Goal: Task Accomplishment & Management: Manage account settings

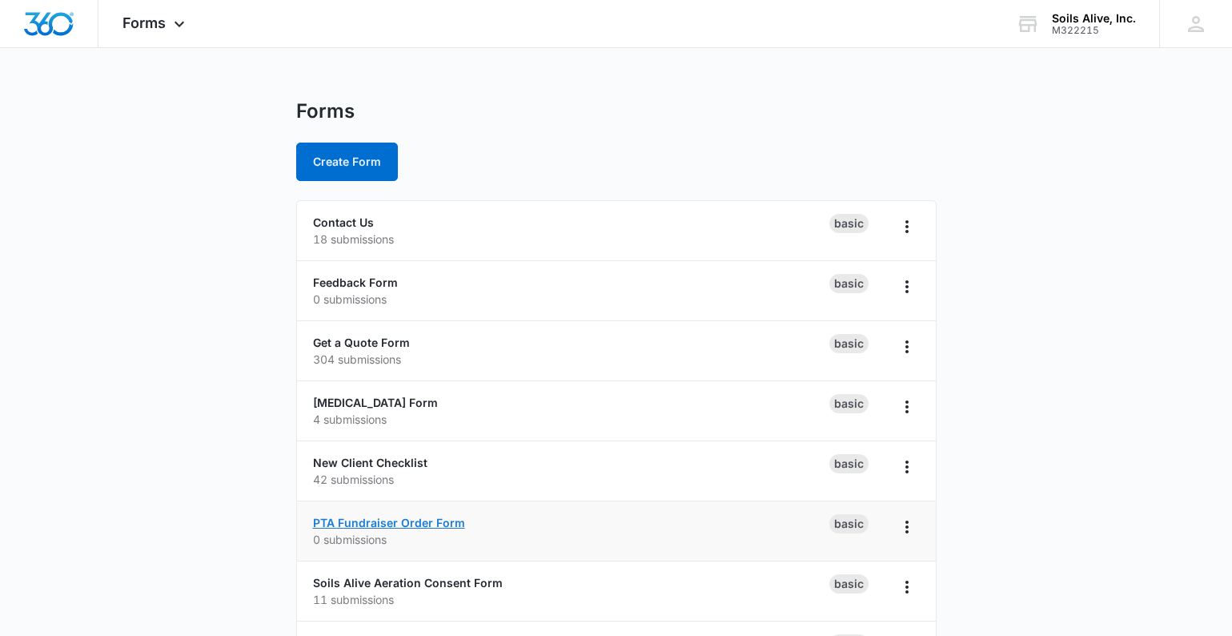
click at [432, 528] on link "PTA Fundraiser Order Form" at bounding box center [389, 523] width 152 height 14
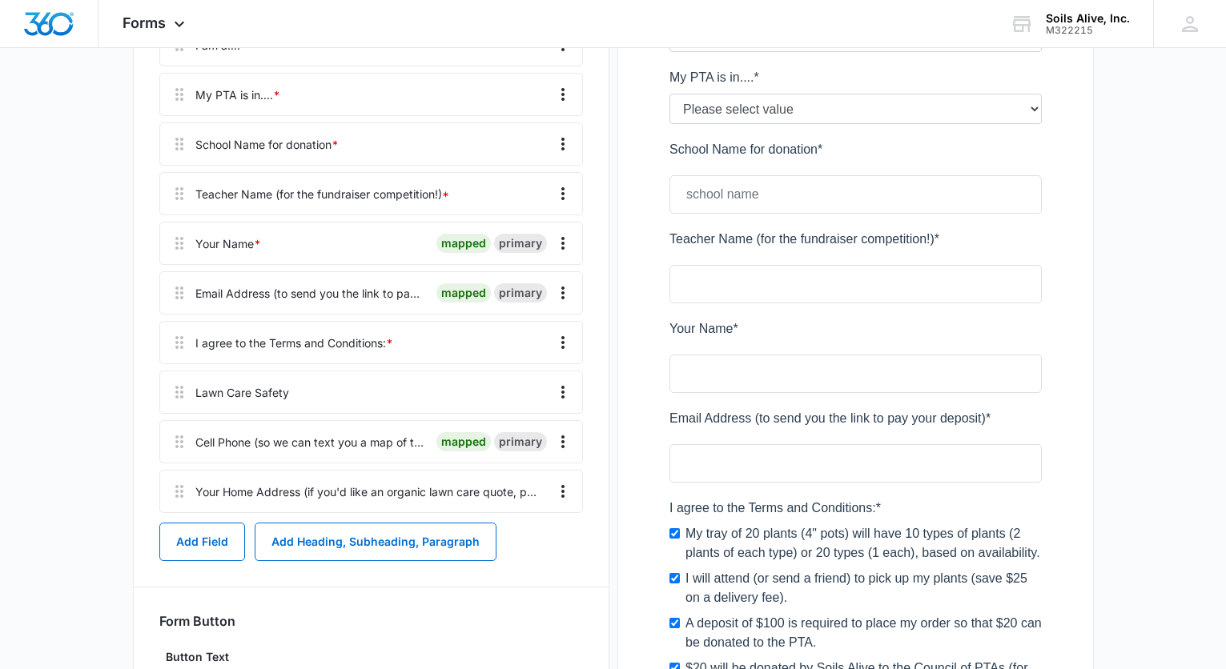
scroll to position [417, 0]
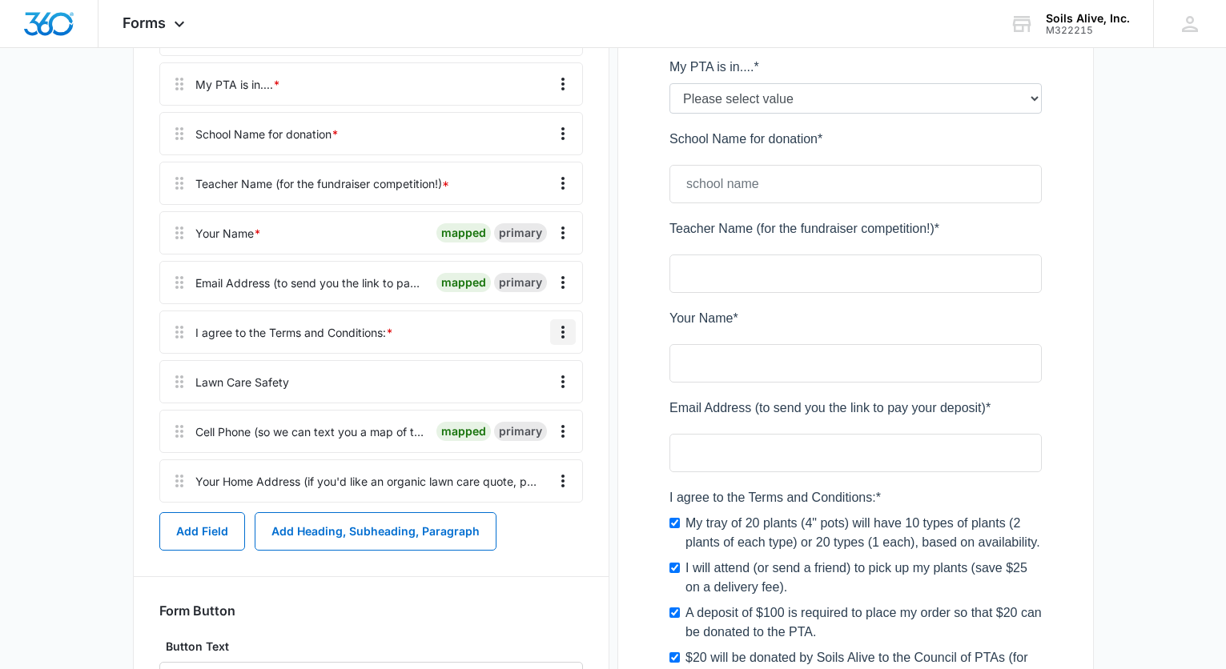
click at [560, 329] on icon "Overflow Menu" at bounding box center [562, 332] width 19 height 19
click at [519, 374] on div "Edit" at bounding box center [520, 376] width 34 height 11
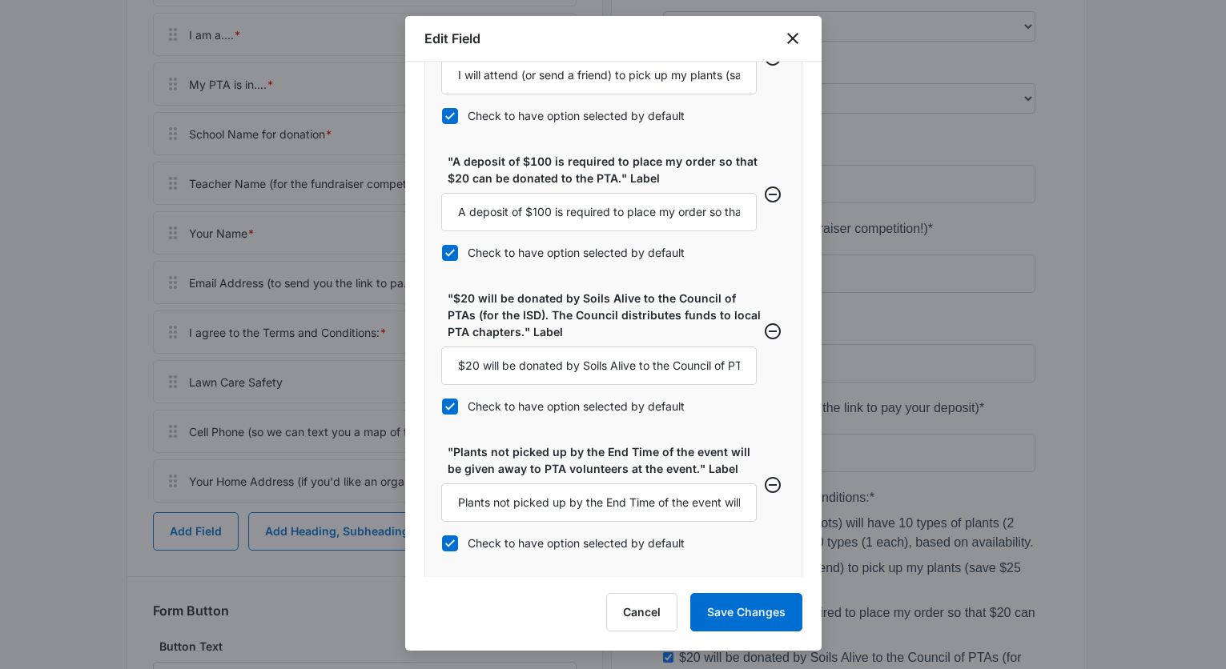
scroll to position [905, 0]
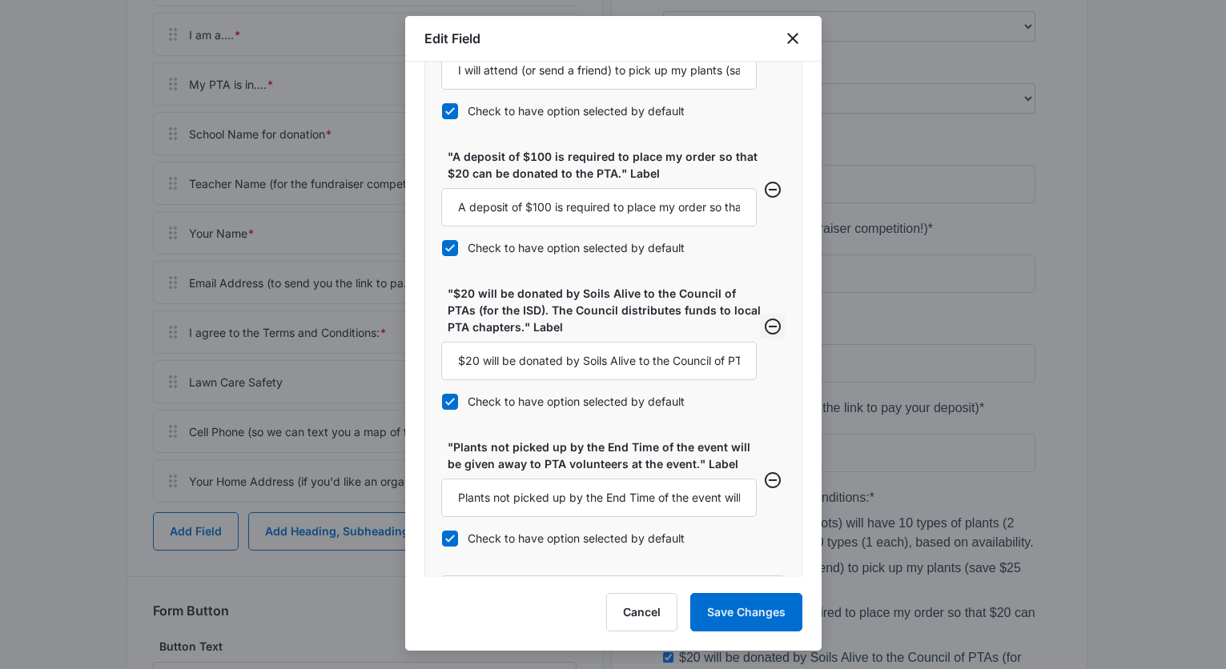
click at [763, 331] on icon "Remove row" at bounding box center [772, 326] width 19 height 19
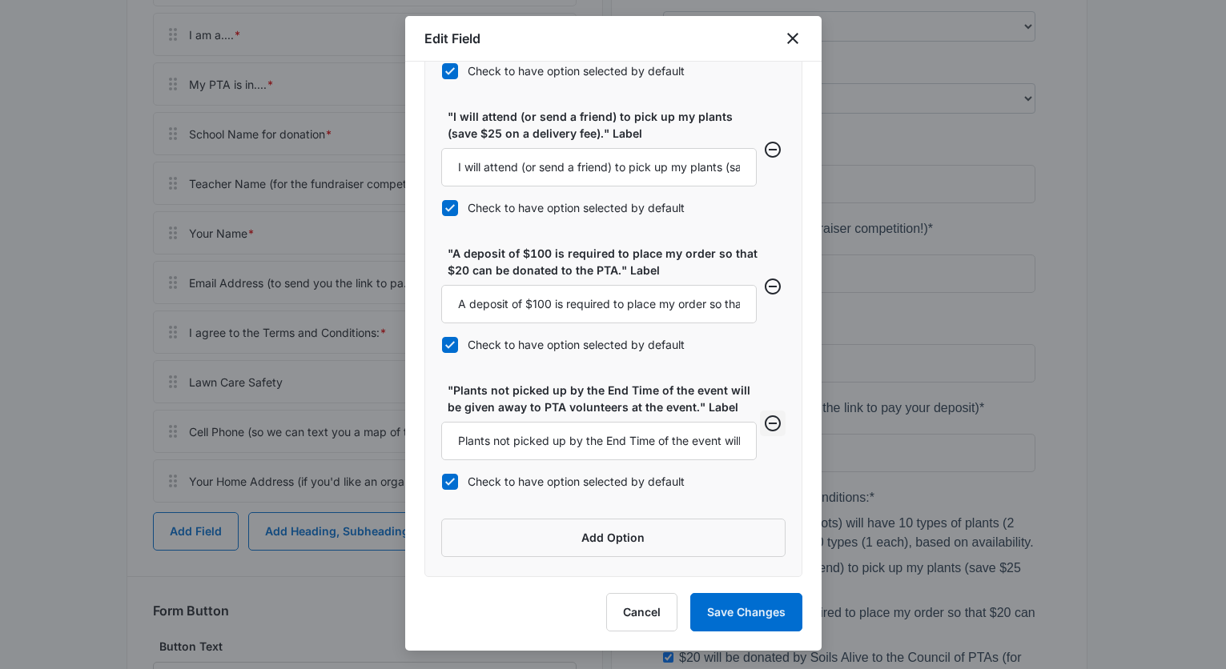
scroll to position [809, 0]
click at [728, 615] on button "Save Changes" at bounding box center [746, 612] width 112 height 38
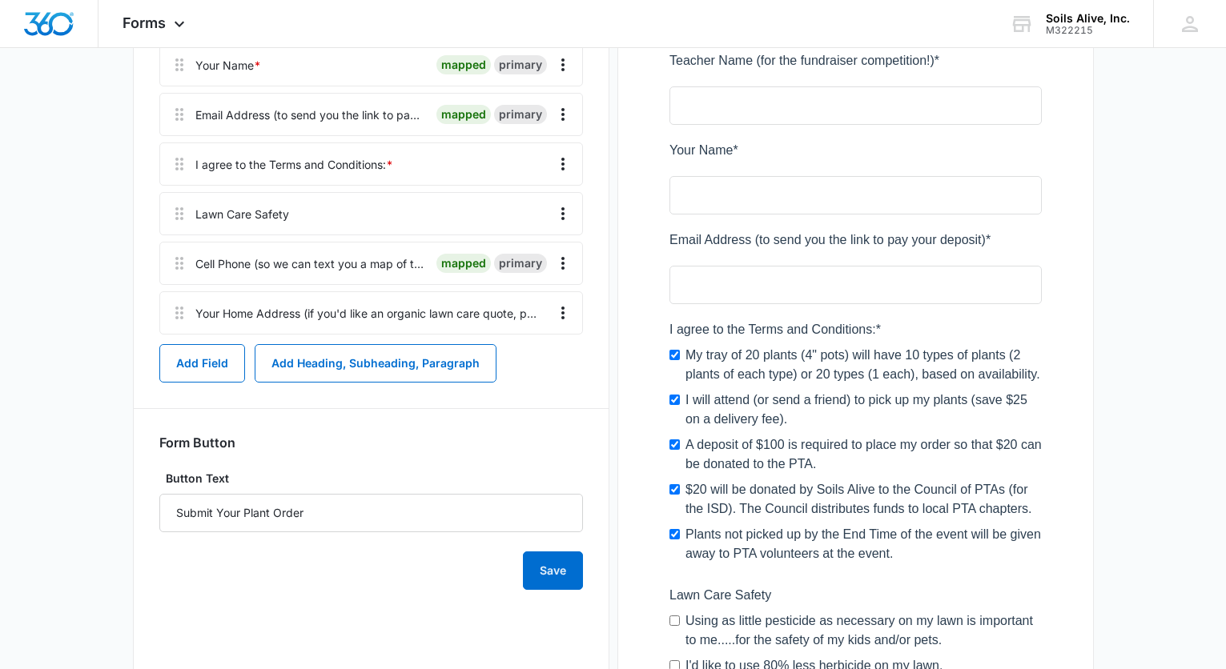
scroll to position [607, 0]
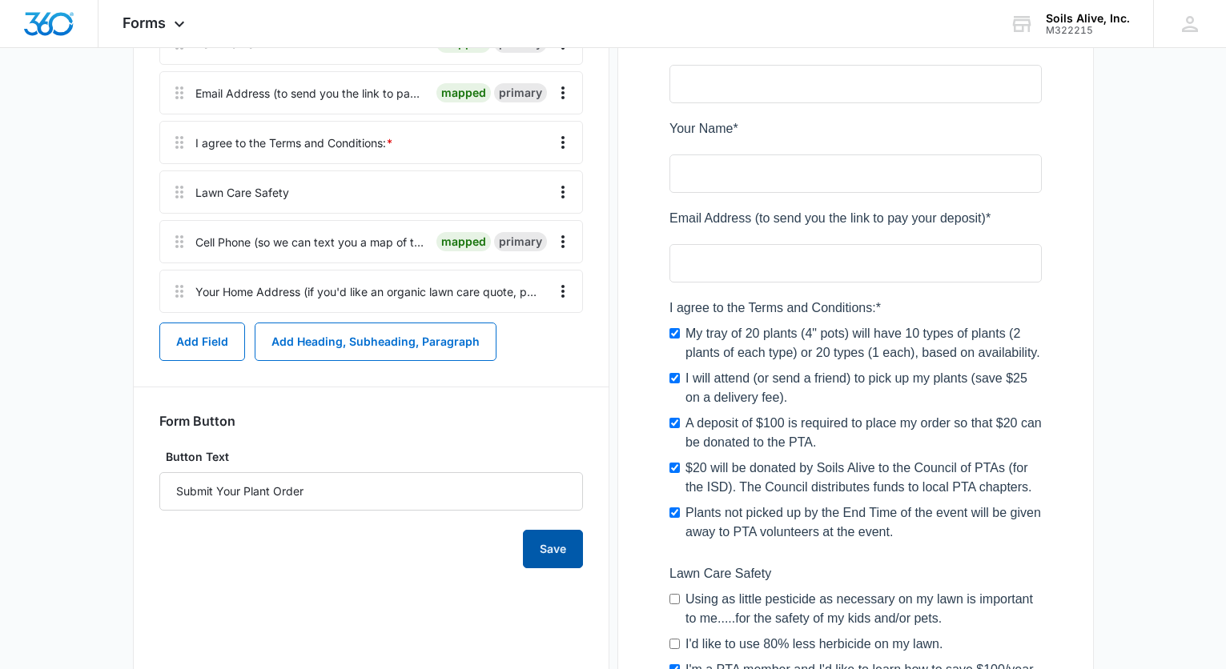
click at [549, 551] on button "Save" at bounding box center [553, 549] width 60 height 38
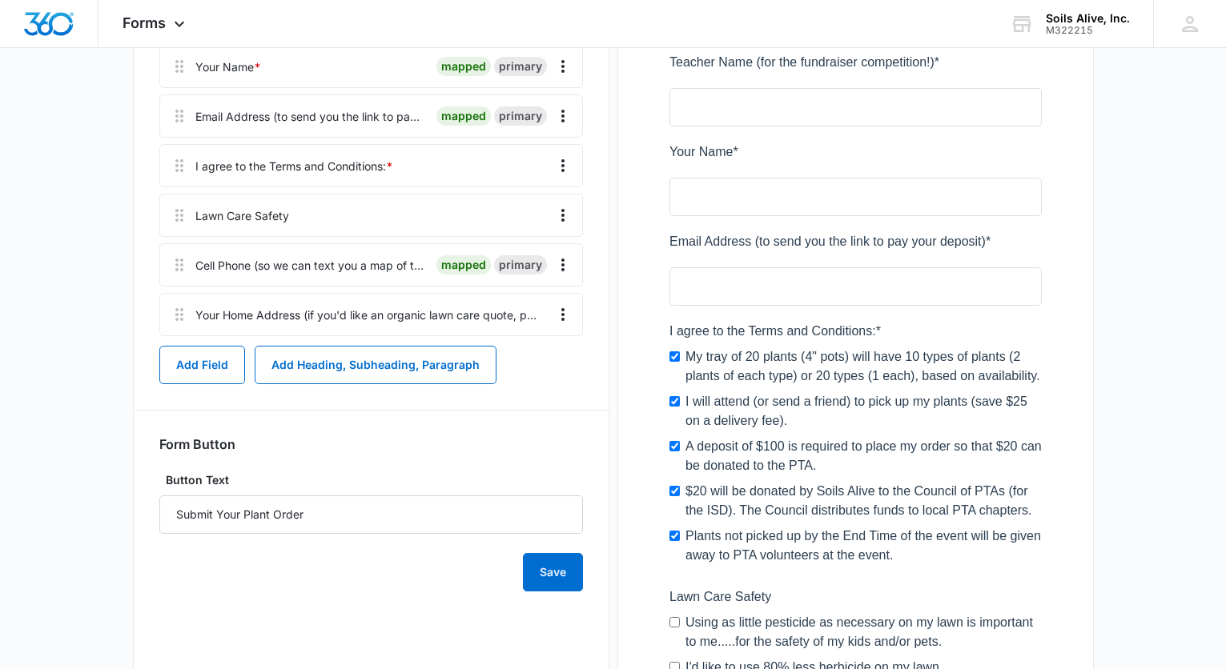
scroll to position [567, 0]
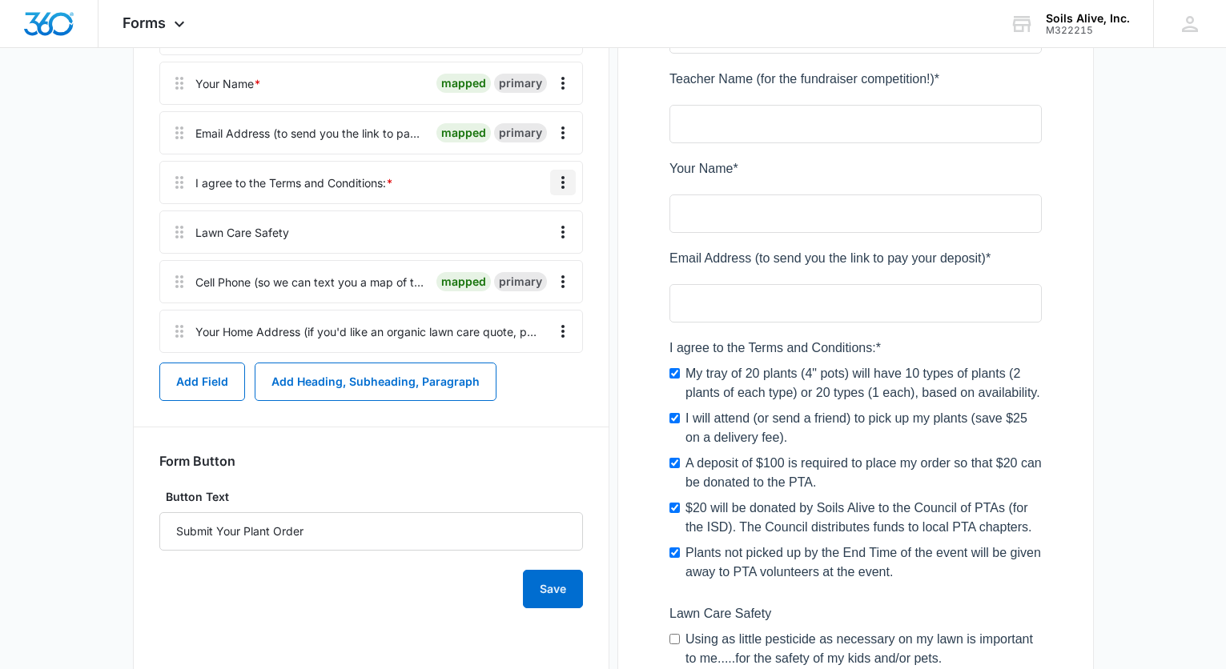
click at [561, 183] on icon "Overflow Menu" at bounding box center [562, 182] width 3 height 13
click at [525, 228] on div "Edit" at bounding box center [520, 227] width 34 height 11
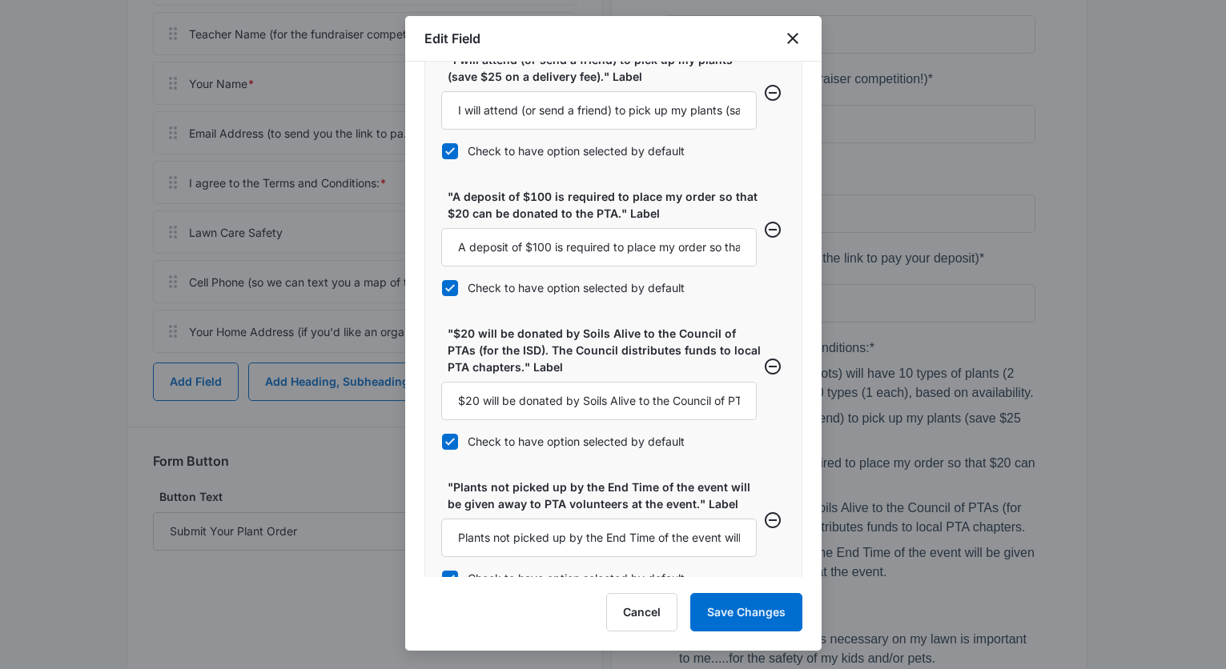
scroll to position [870, 0]
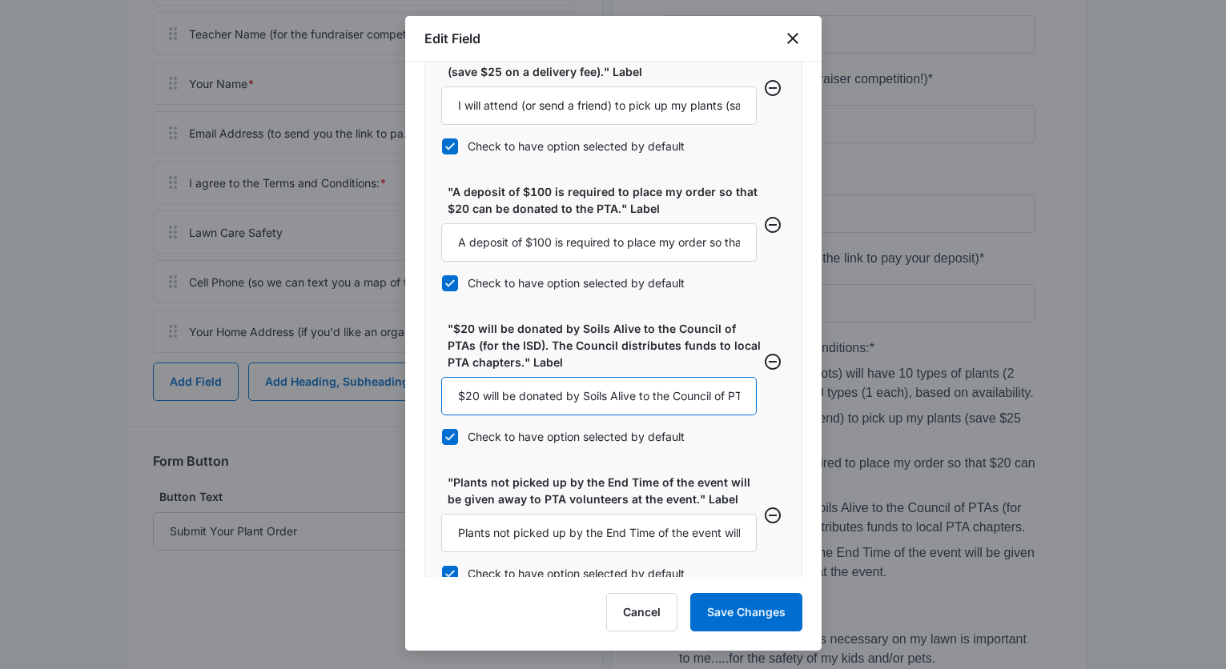
click at [577, 396] on input "$20 will be donated by Soils Alive to the Council of PTAs (for the ISD). The Co…" at bounding box center [598, 396] width 315 height 38
drag, startPoint x: 682, startPoint y: 395, endPoint x: 877, endPoint y: 391, distance: 194.6
click at [877, 391] on body "Forms Apps Reputation Websites Forms CRM Email Social POS Content Ads Intellige…" at bounding box center [613, 275] width 1226 height 1684
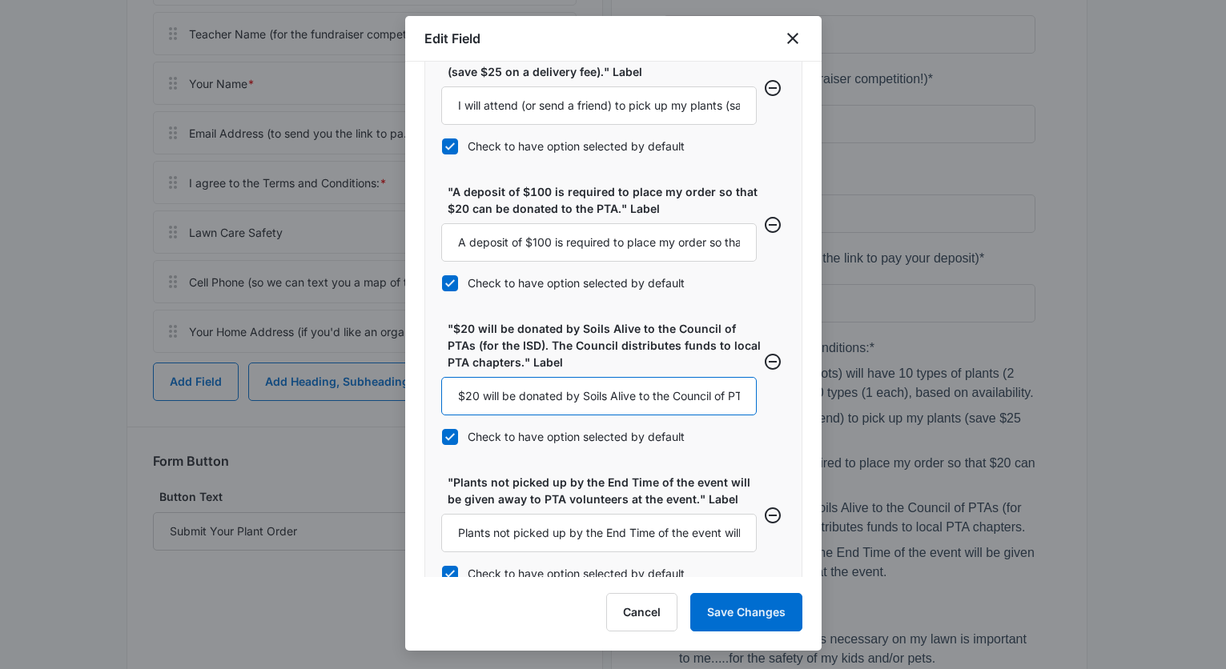
drag, startPoint x: 727, startPoint y: 395, endPoint x: 671, endPoint y: 420, distance: 61.6
click at [671, 420] on div ""$20 will be donated by Soils Alive to the Council of PTAs (for the ISD). The C…" at bounding box center [598, 387] width 315 height 135
type input "$20 will be donated by Soils Alive to the PTA."
drag, startPoint x: 648, startPoint y: 241, endPoint x: 873, endPoint y: 259, distance: 224.9
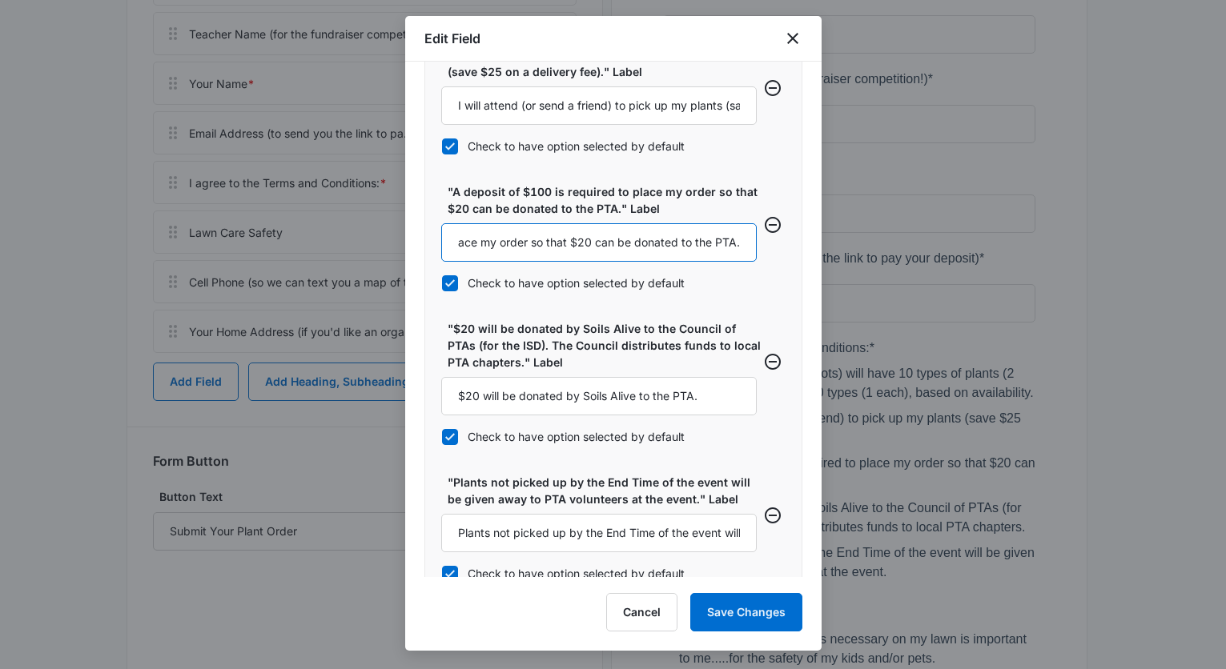
click at [873, 259] on body "Forms Apps Reputation Websites Forms CRM Email Social POS Content Ads Intellige…" at bounding box center [613, 275] width 1226 height 1684
click at [602, 245] on input "A deposit of $100 is required to place my order so that $20 can be donated to t…" at bounding box center [598, 242] width 315 height 38
drag, startPoint x: 527, startPoint y: 241, endPoint x: 797, endPoint y: 255, distance: 270.2
click at [797, 255] on div "Field Mapping Manage your field mapping in the CRM Leads Inbox Navigate to Lead…" at bounding box center [613, 320] width 416 height 516
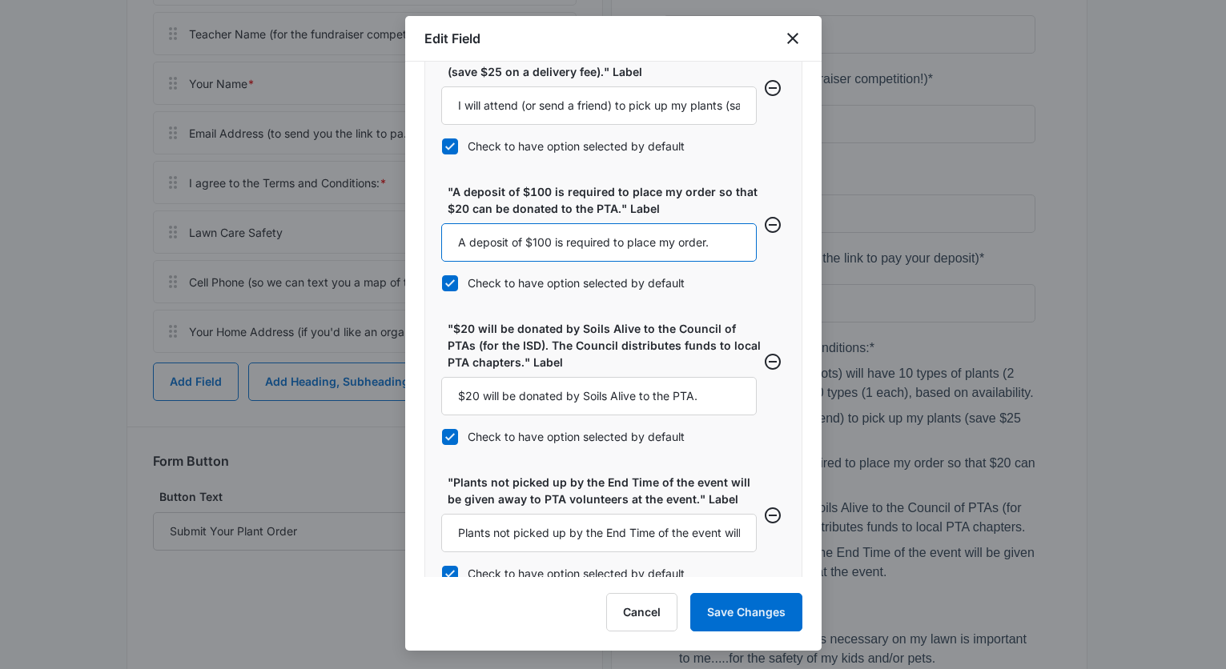
type input "A deposit of $100 is required to place my order."
click at [779, 148] on div ""My tray of 20 plants (4" pots) will have 10 types of plants (2 plants of each …" at bounding box center [613, 271] width 378 height 797
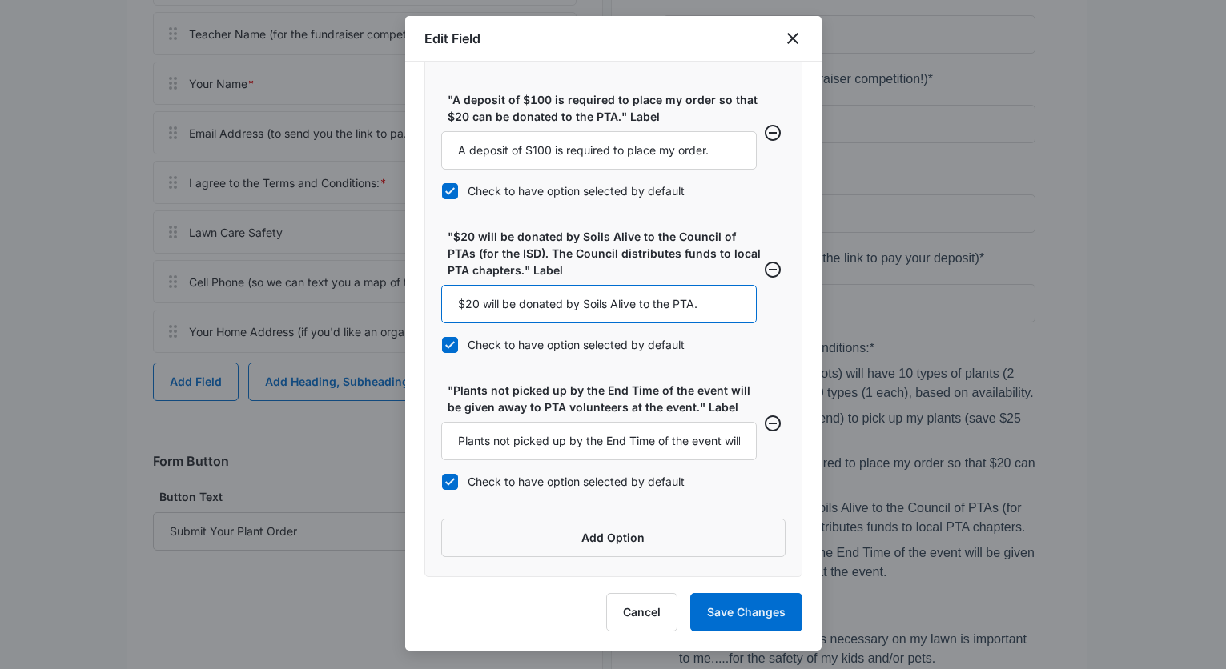
click at [695, 303] on input "$20 will be donated by Soils Alive to the PTA." at bounding box center [598, 304] width 315 height 38
drag, startPoint x: 636, startPoint y: 306, endPoint x: 409, endPoint y: 295, distance: 226.8
click at [409, 295] on div "Field Mapping Manage your field mapping in the CRM Leads Inbox Navigate to Lead…" at bounding box center [613, 320] width 416 height 516
click at [674, 314] on input "$20 will be donated by Soils Alive to the PTA Council." at bounding box center [598, 304] width 315 height 38
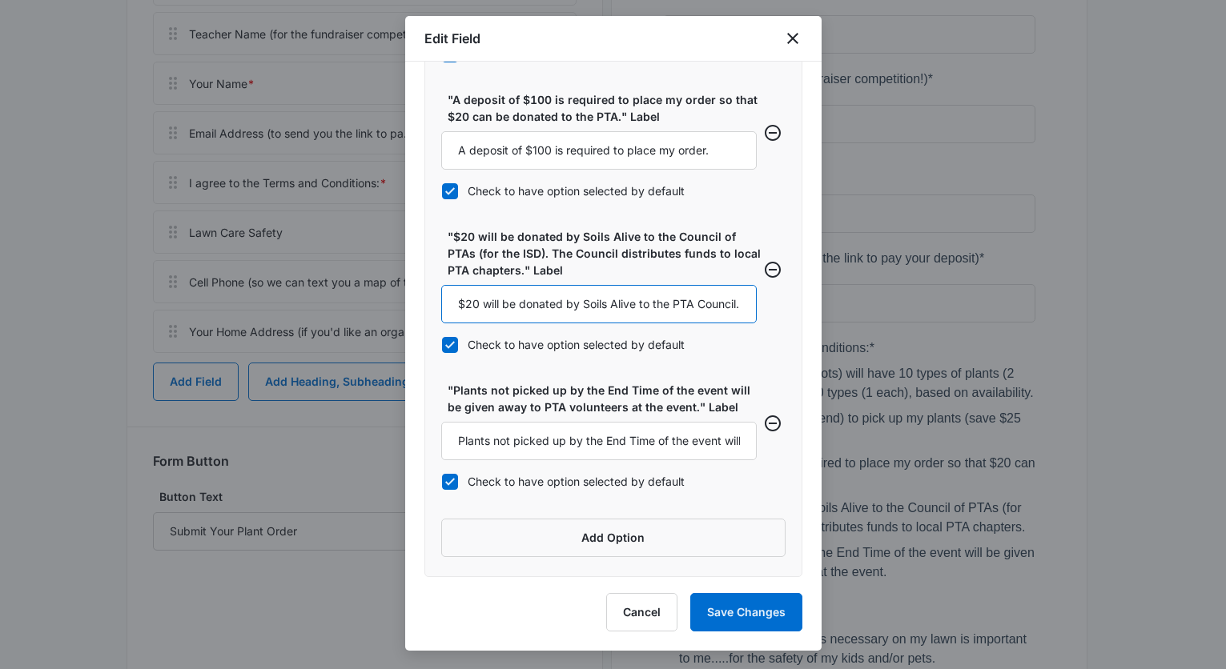
type input "$20 will be donated by Soils Alive to the PTA Council."
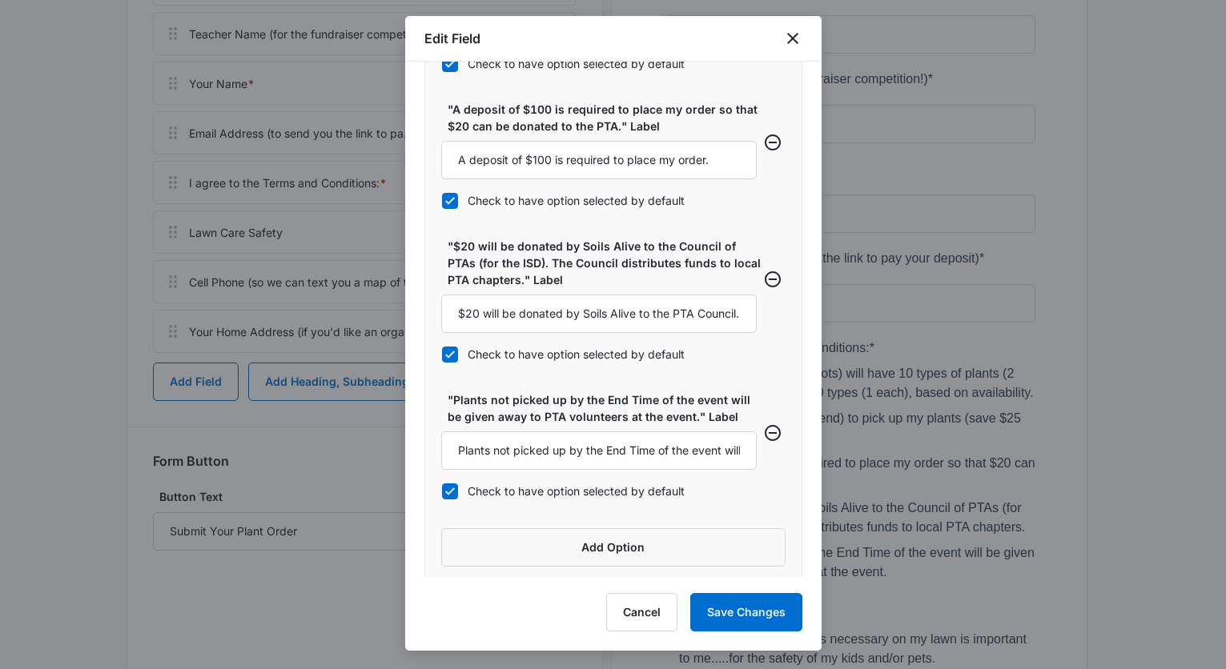
scroll to position [962, 0]
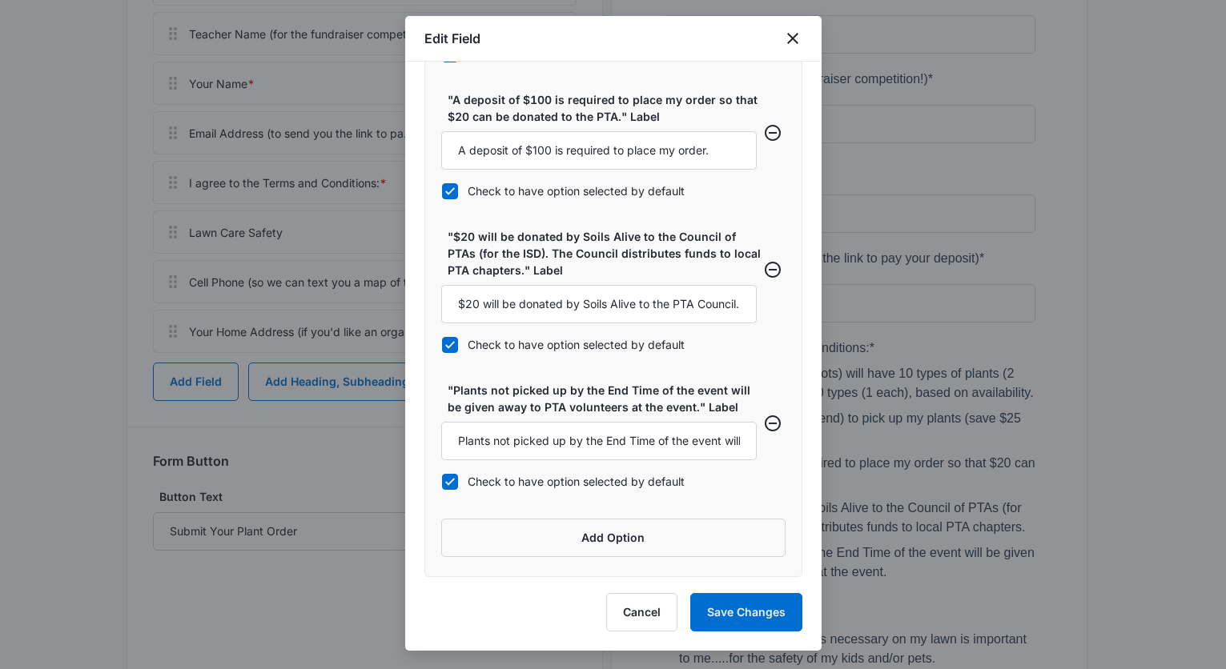
click at [797, 496] on div "Field Mapping Manage your field mapping in the CRM Leads Inbox Navigate to Lead…" at bounding box center [613, 320] width 416 height 516
click at [731, 604] on button "Save Changes" at bounding box center [746, 612] width 112 height 38
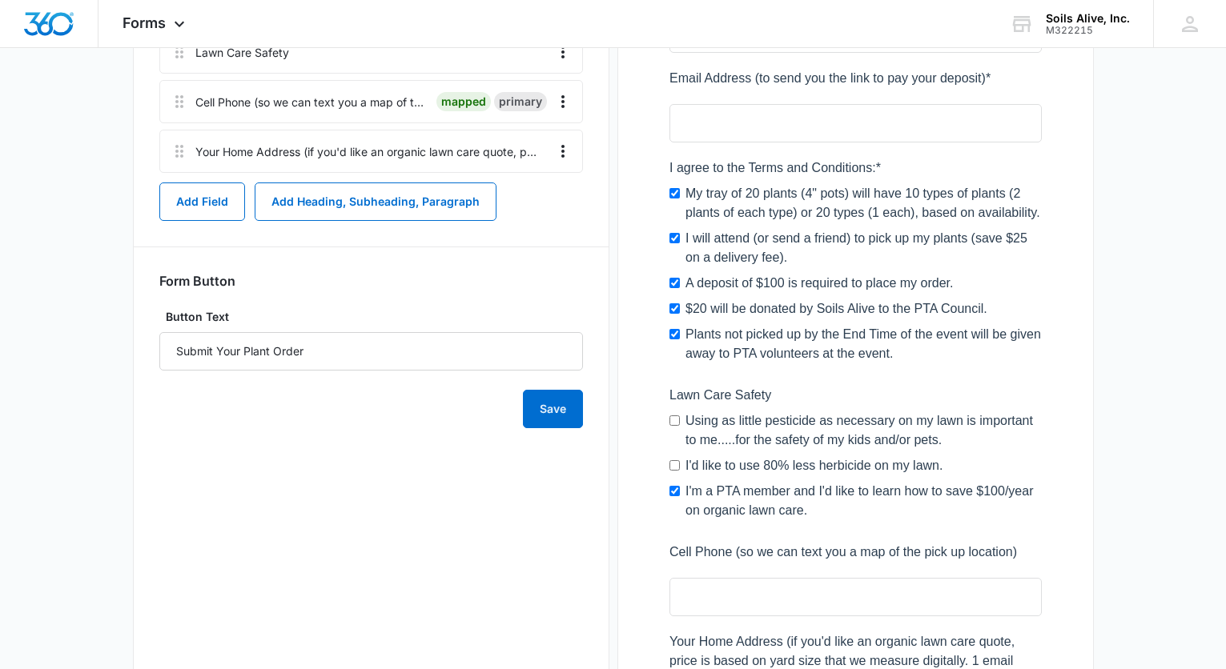
scroll to position [784, 0]
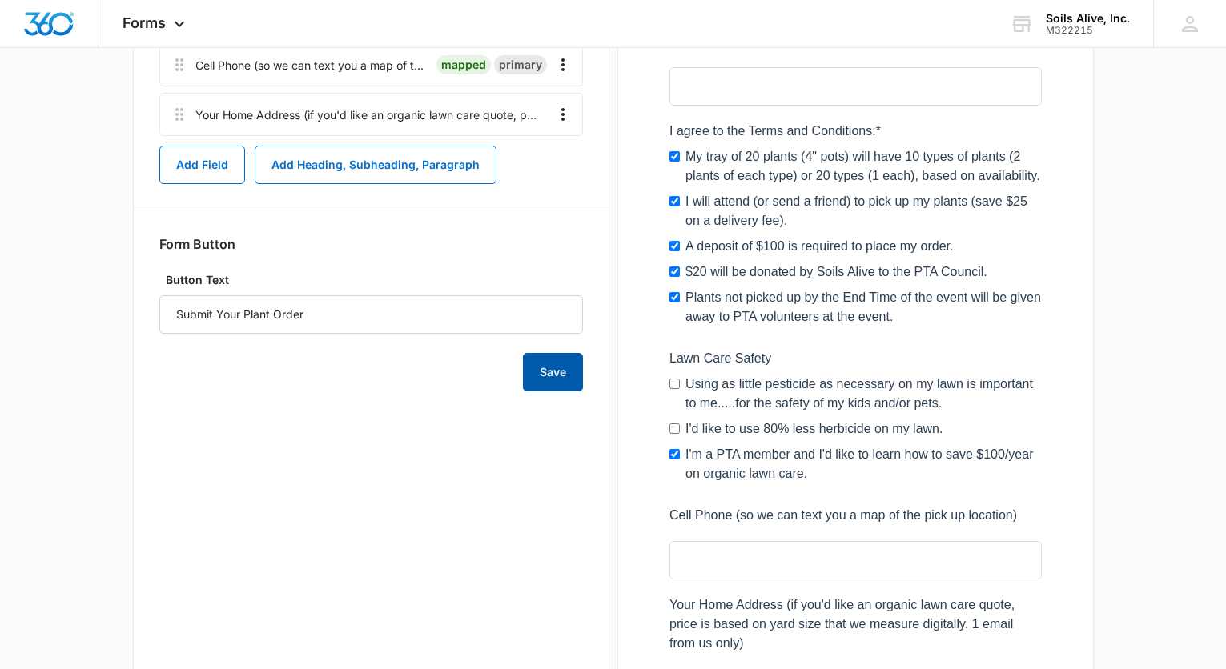
click at [548, 369] on button "Save" at bounding box center [553, 372] width 60 height 38
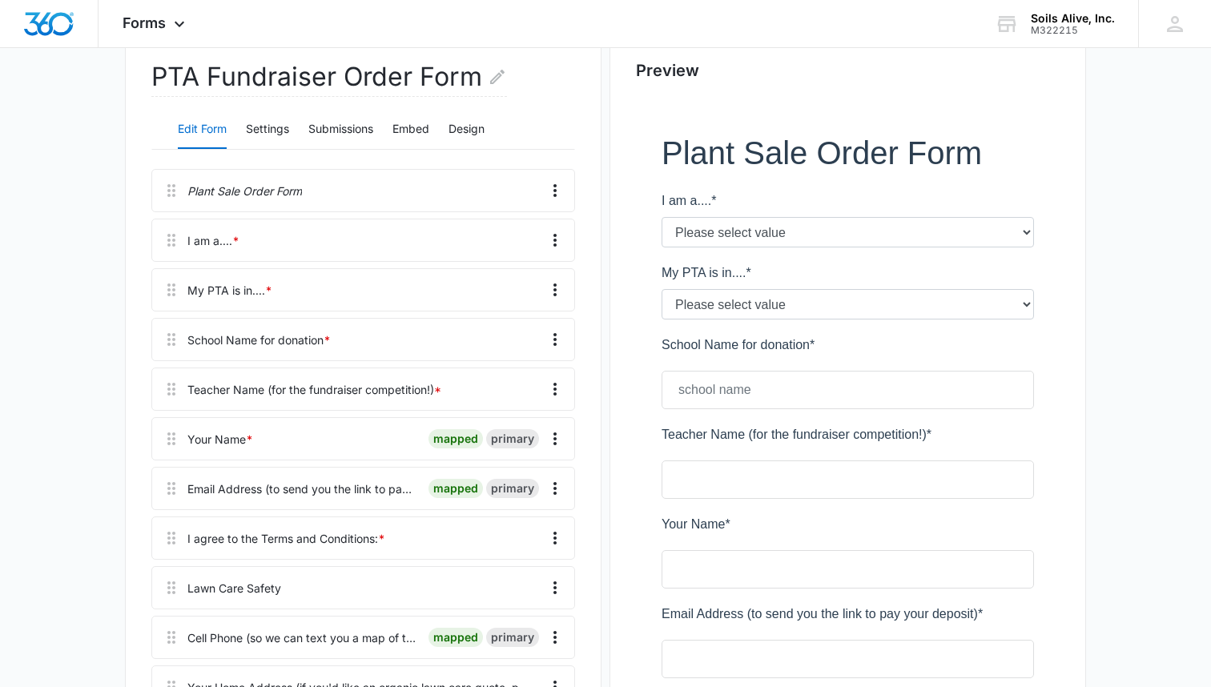
scroll to position [205, 0]
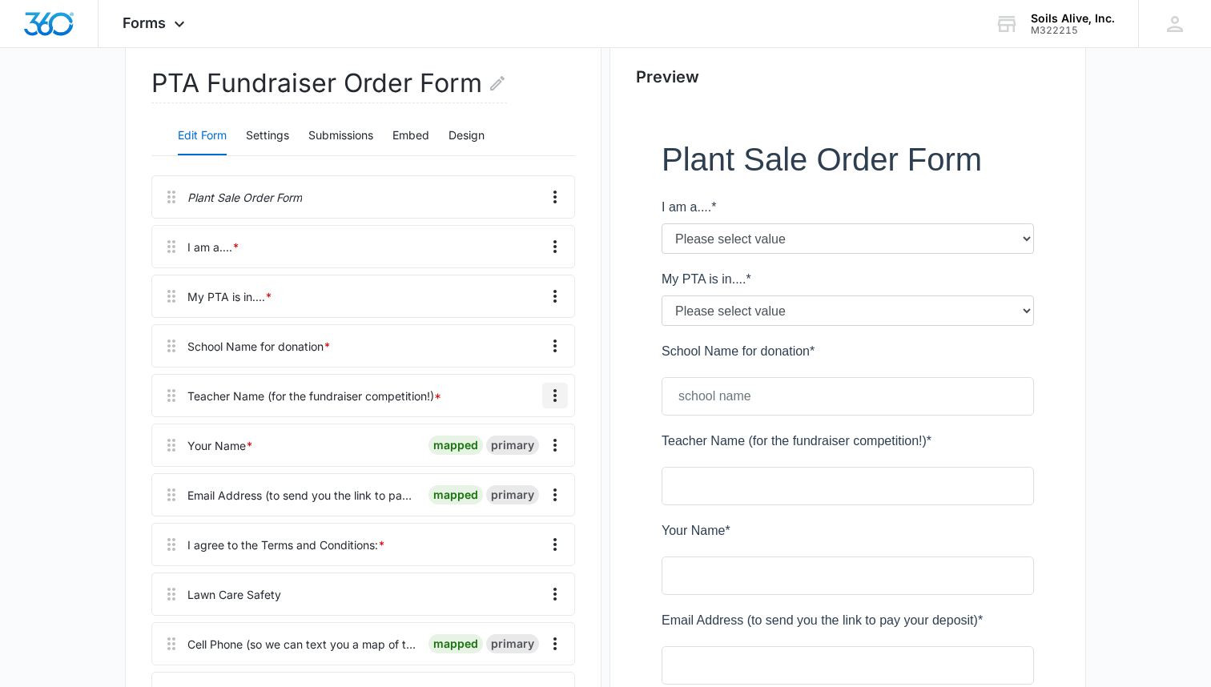
click at [552, 394] on icon "Overflow Menu" at bounding box center [554, 395] width 19 height 19
click at [511, 444] on div "Edit" at bounding box center [512, 440] width 34 height 11
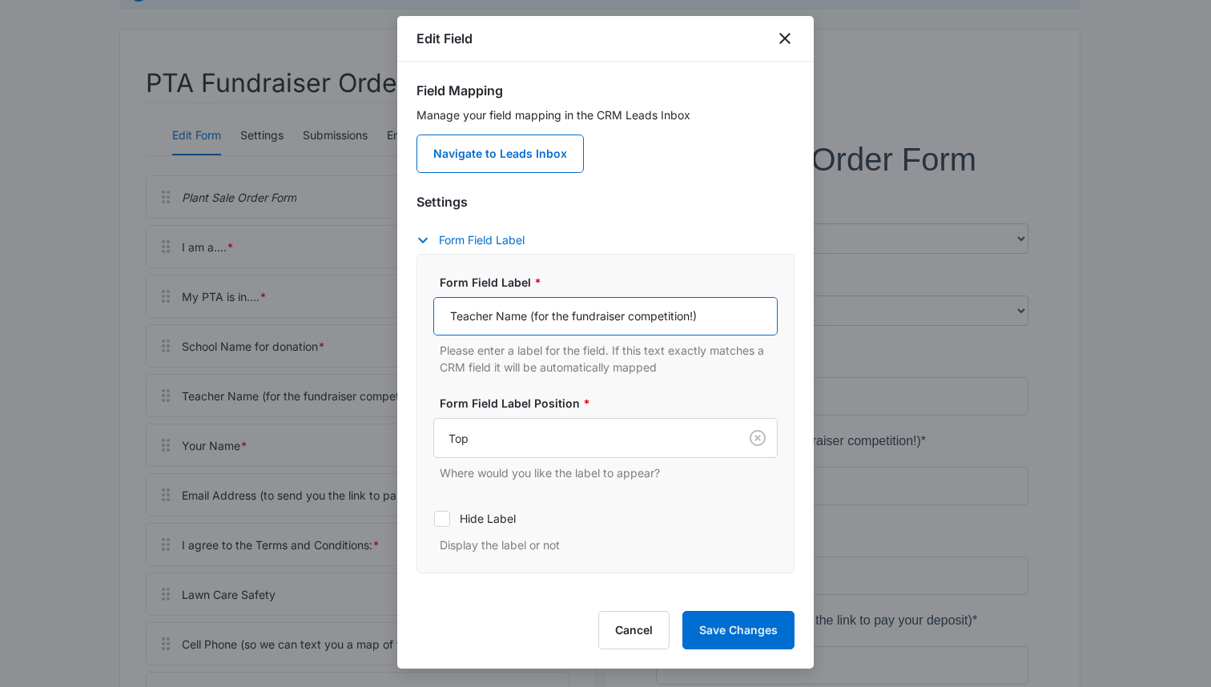
drag, startPoint x: 711, startPoint y: 320, endPoint x: 534, endPoint y: 323, distance: 177.0
click at [534, 323] on input "Teacher Name (for the fundraiser competition!)" at bounding box center [605, 316] width 344 height 38
type input "Teacher Name (if doing a competition)"
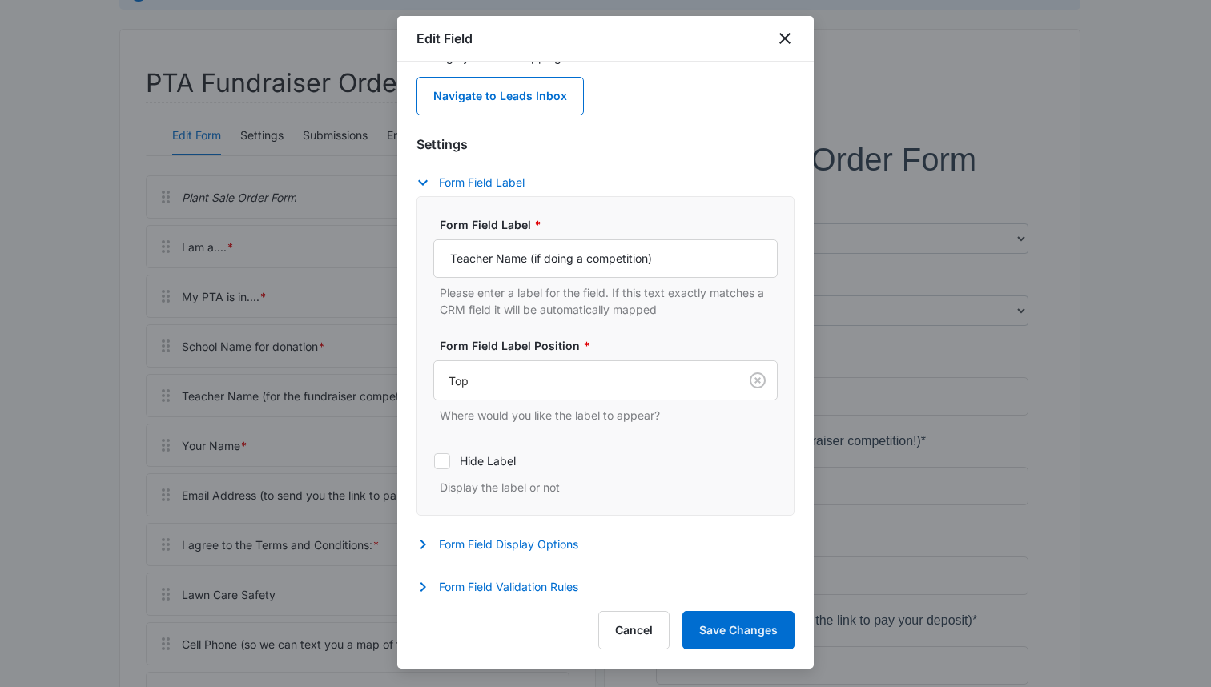
scroll to position [63, 0]
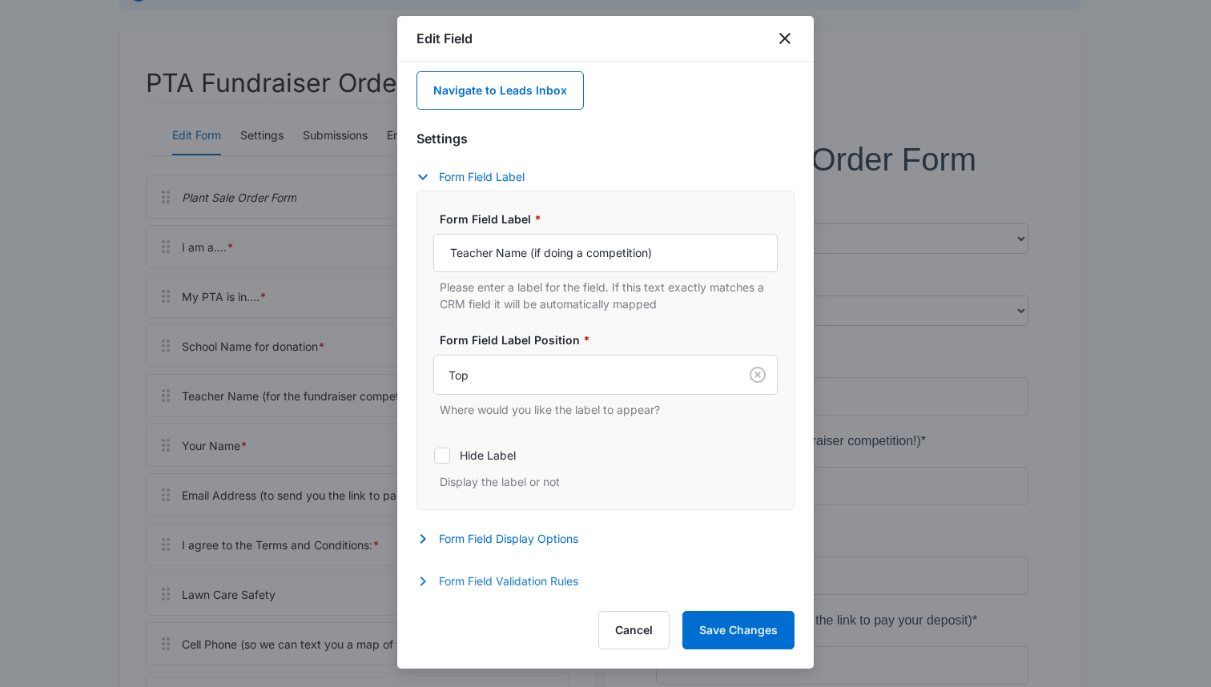
click at [558, 578] on button "Form Field Validation Rules" at bounding box center [505, 581] width 178 height 19
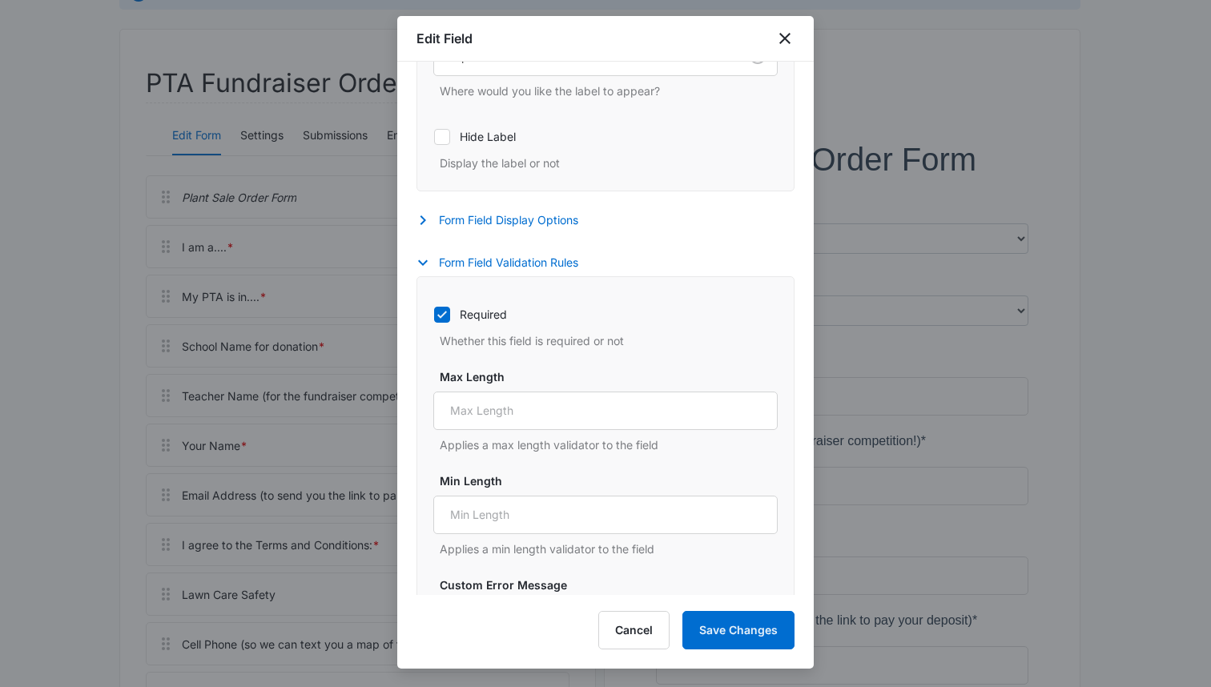
scroll to position [416, 0]
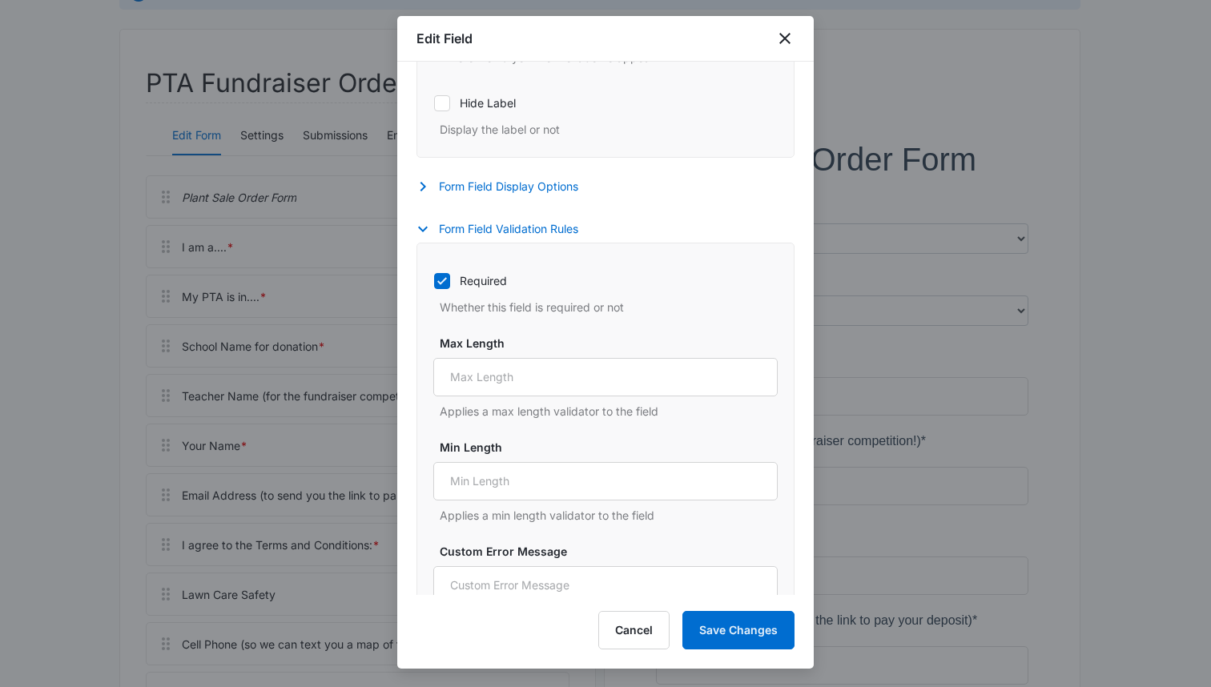
click at [446, 286] on icon at bounding box center [442, 281] width 14 height 14
click at [434, 281] on input "Required" at bounding box center [433, 280] width 1 height 1
checkbox input "false"
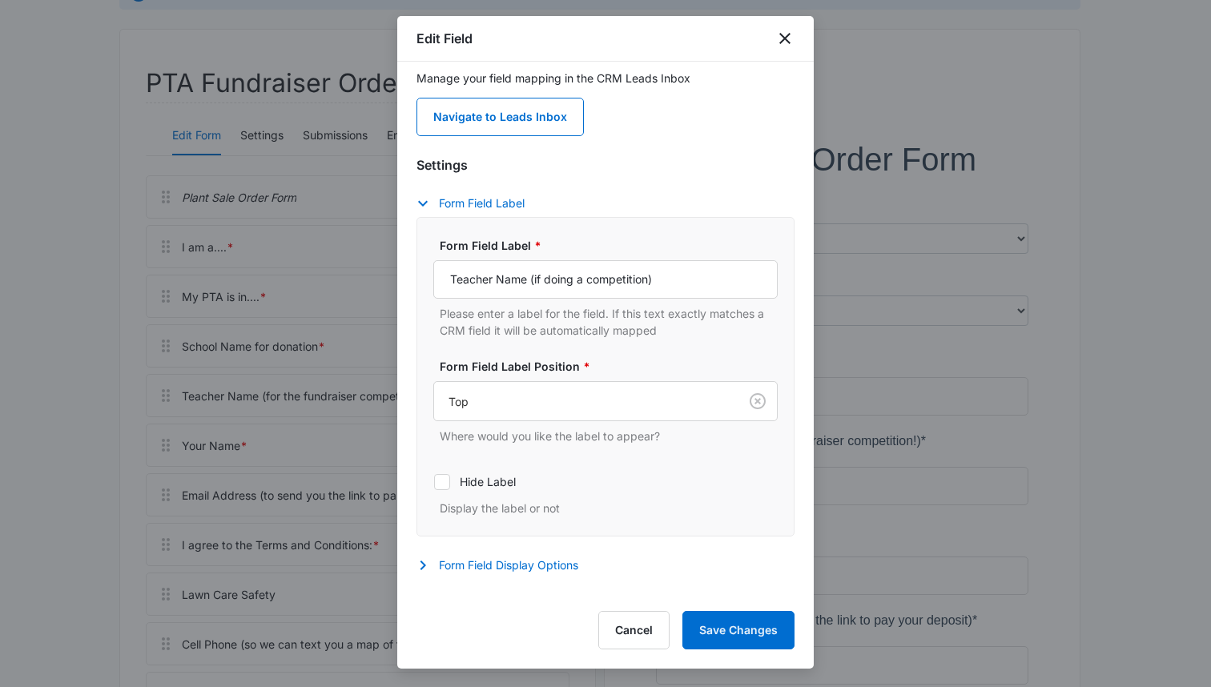
scroll to position [31, 0]
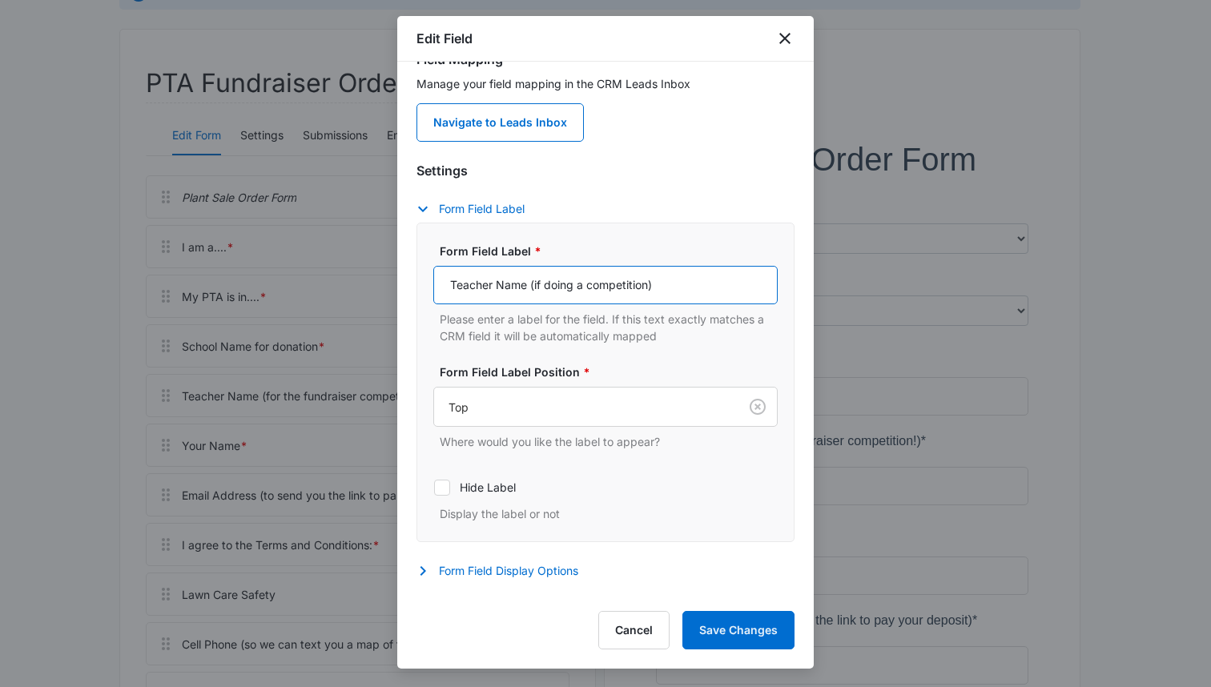
click at [676, 280] on input "Teacher Name (if doing a competition)" at bounding box center [605, 285] width 344 height 38
type input "Teacher Name (if doing a competition, or leave this blank)"
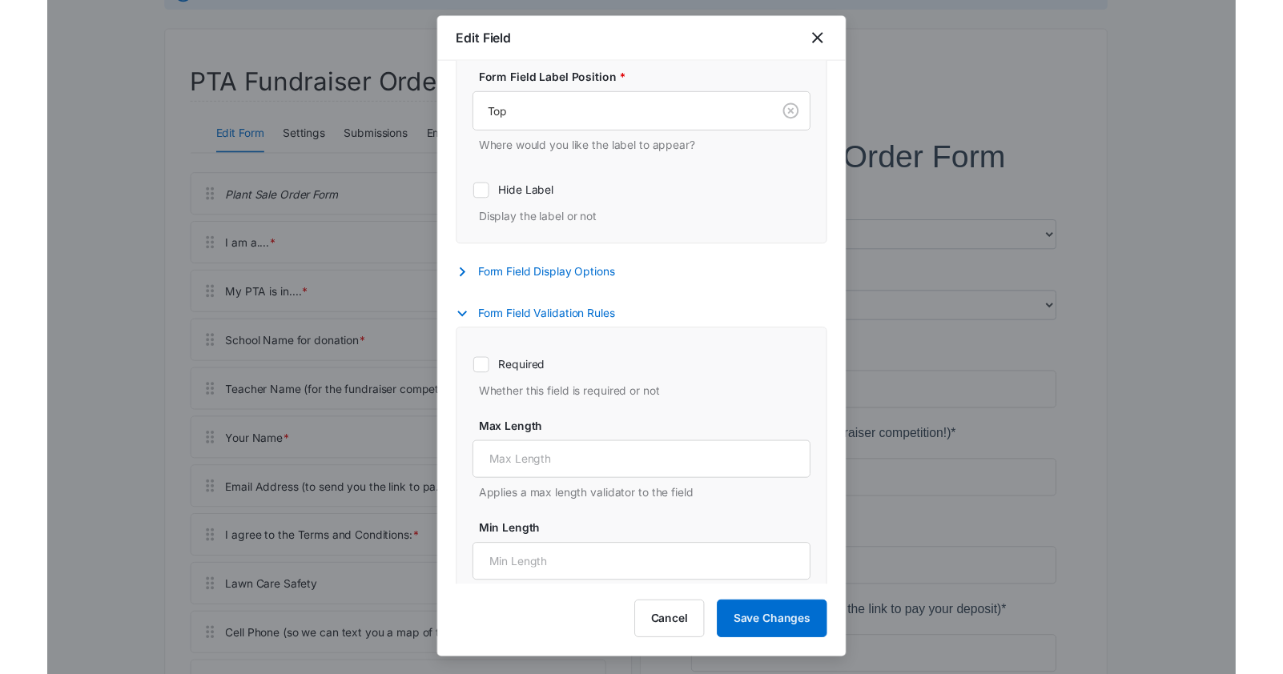
scroll to position [589, 0]
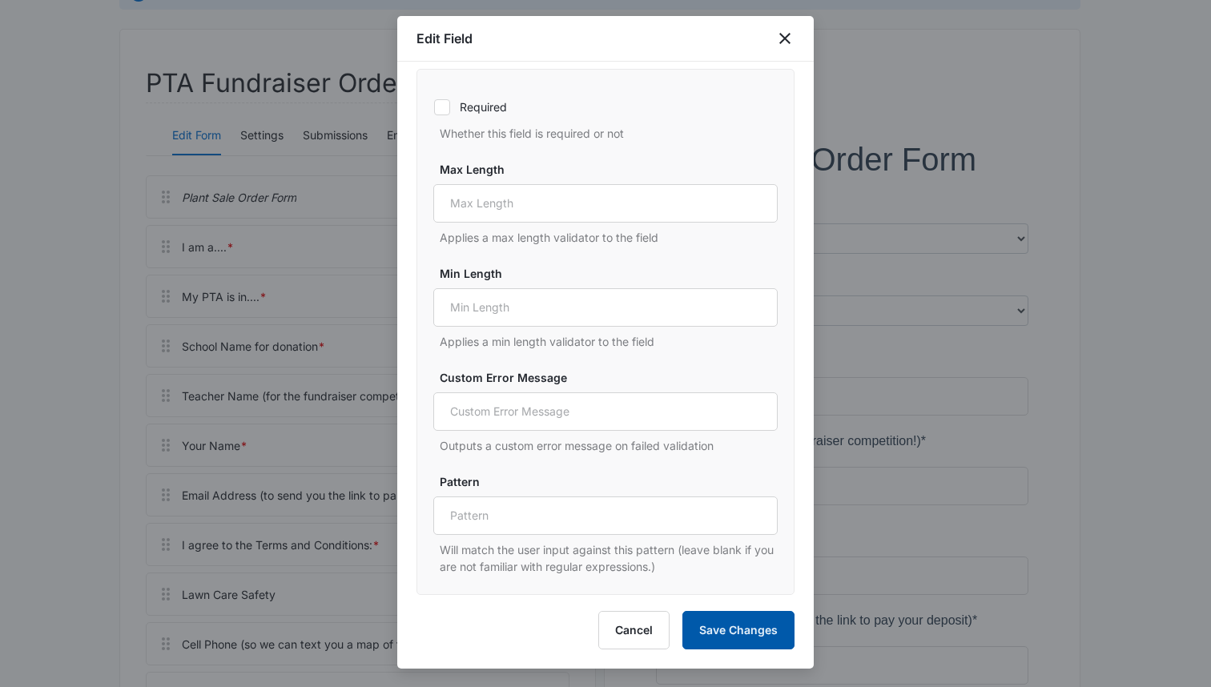
click at [741, 632] on button "Save Changes" at bounding box center [738, 630] width 112 height 38
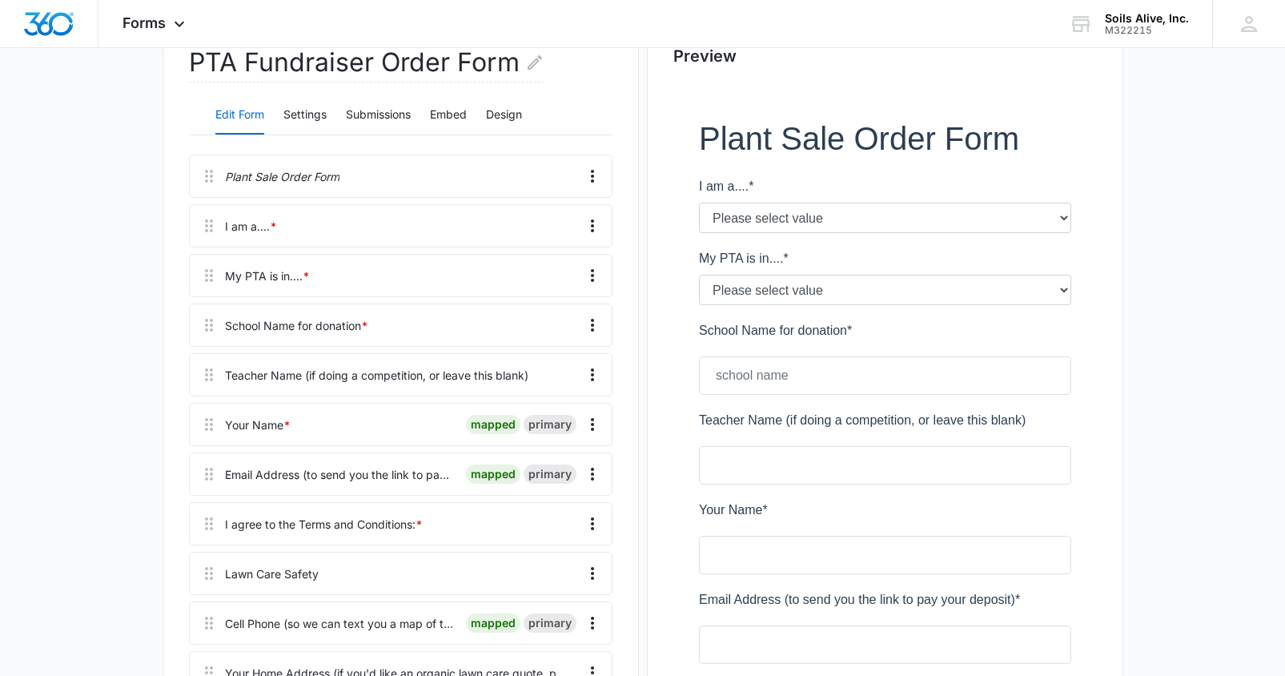
scroll to position [219, 0]
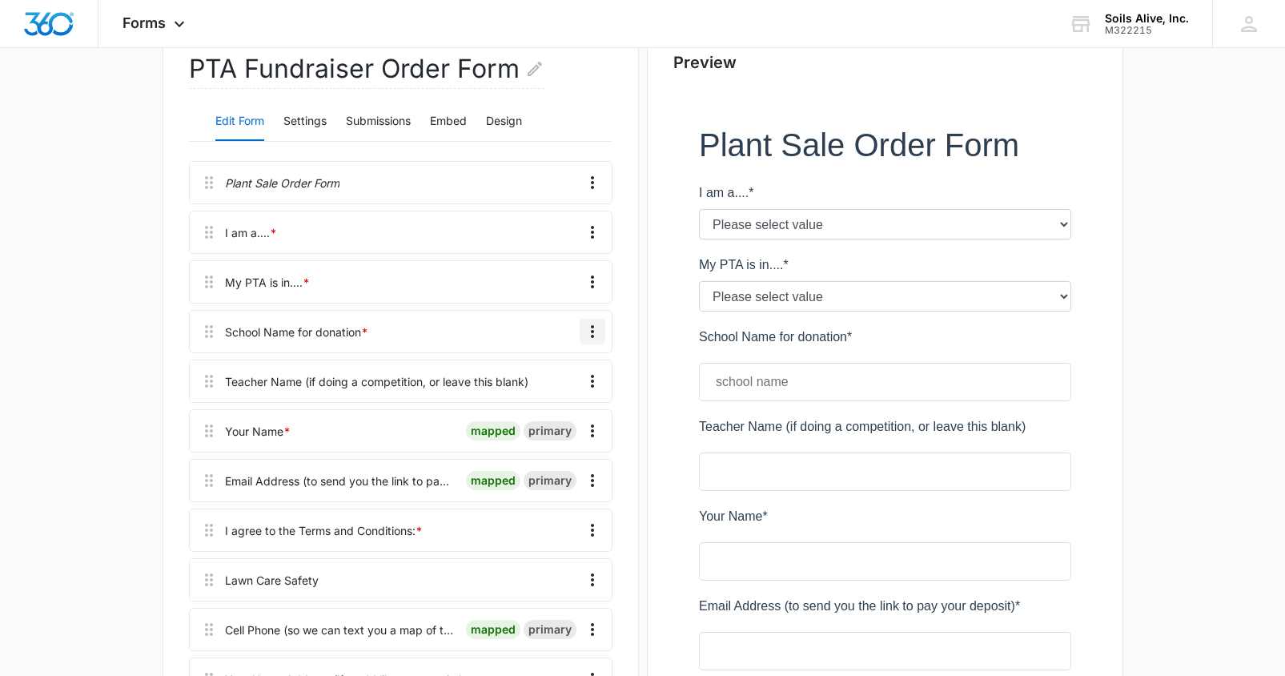
click at [599, 331] on icon "Overflow Menu" at bounding box center [592, 331] width 19 height 19
click at [555, 376] on div "Edit" at bounding box center [549, 376] width 34 height 11
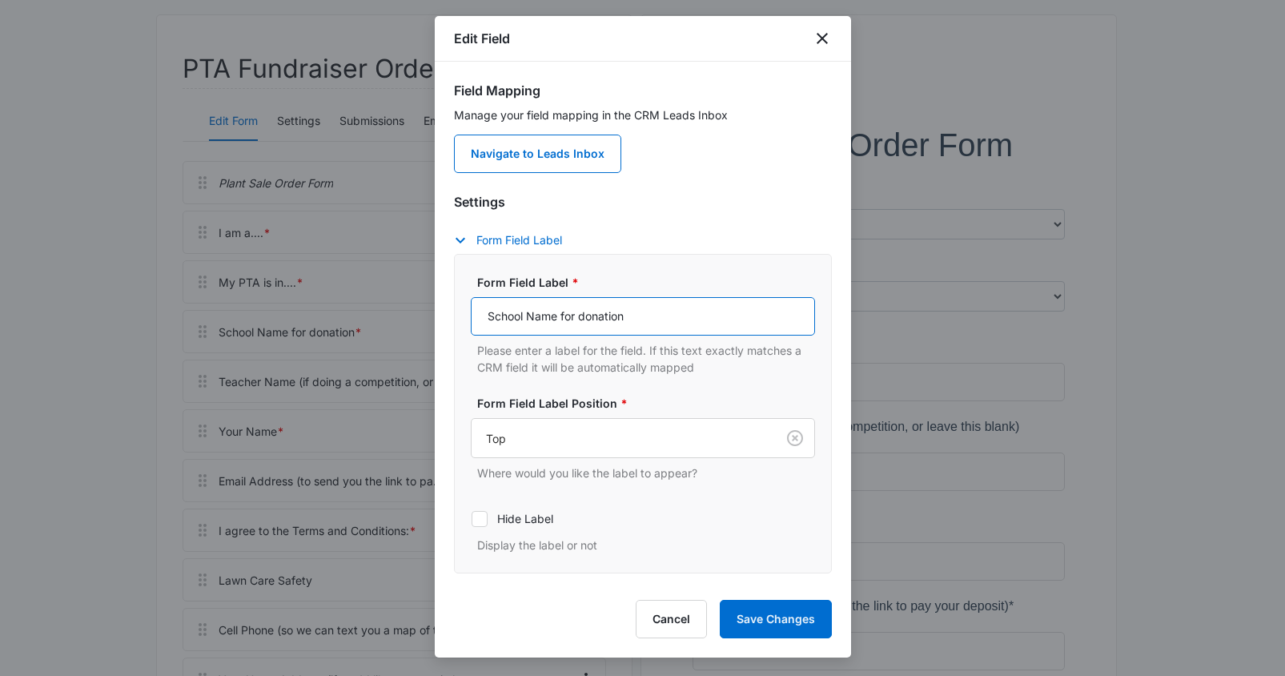
drag, startPoint x: 641, startPoint y: 315, endPoint x: 570, endPoint y: 318, distance: 71.3
click at [570, 318] on input "School Name for donation" at bounding box center [643, 316] width 344 height 38
click at [487, 315] on input "School Name" at bounding box center [643, 316] width 344 height 38
type input "School Name"
click at [782, 626] on button "Save Changes" at bounding box center [776, 619] width 112 height 38
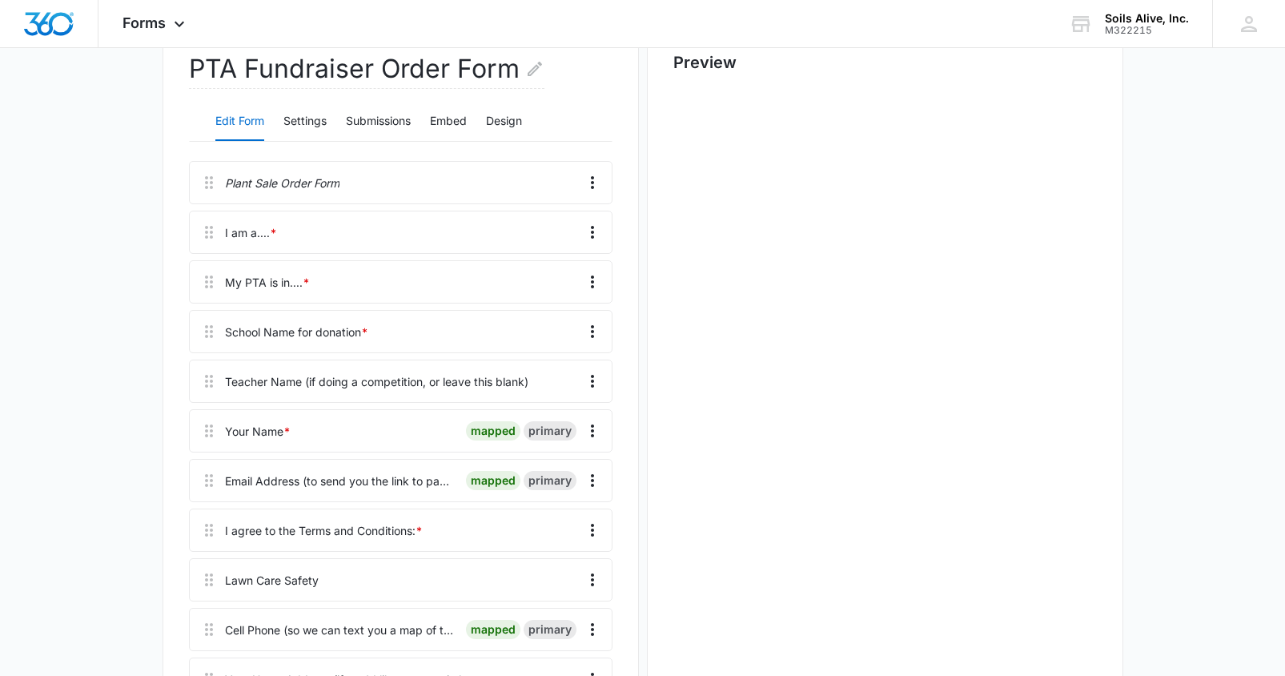
scroll to position [0, 0]
drag, startPoint x: 1230, startPoint y: 114, endPoint x: 1241, endPoint y: 123, distance: 14.3
click at [1110, 114] on main "Edit Form Accept payments and sell products right on this form. Set Up Payments…" at bounding box center [642, 447] width 1285 height 1134
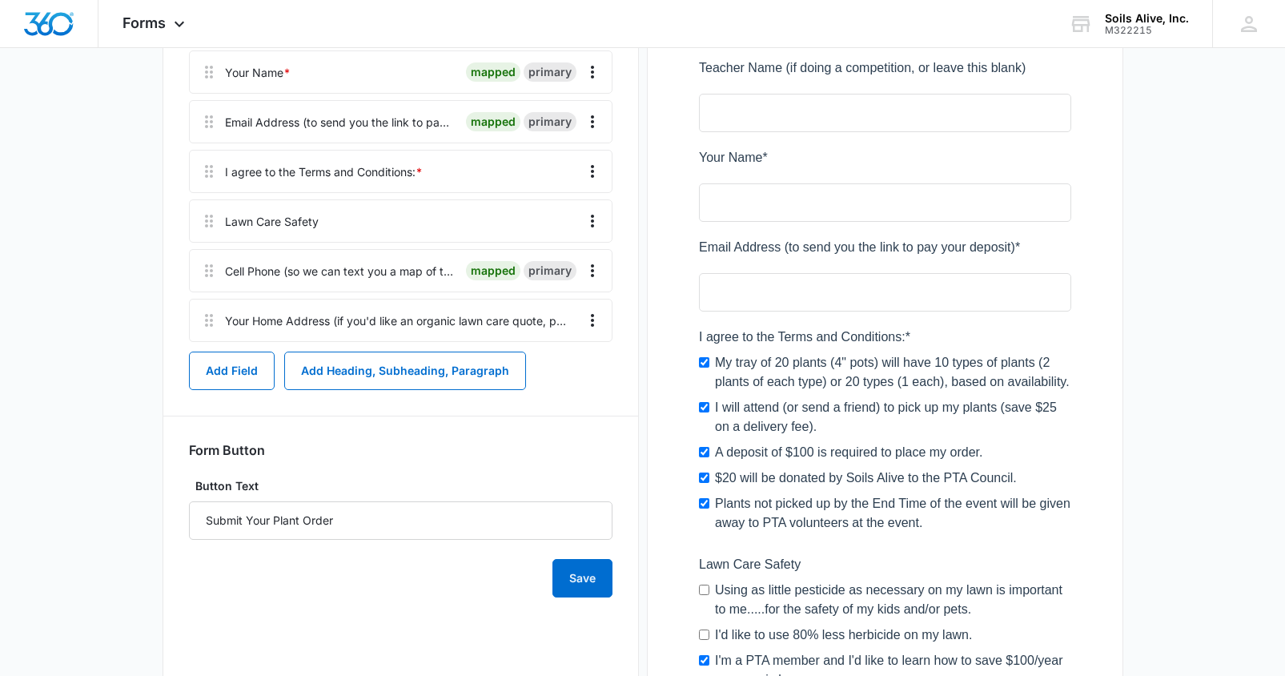
scroll to position [566, 0]
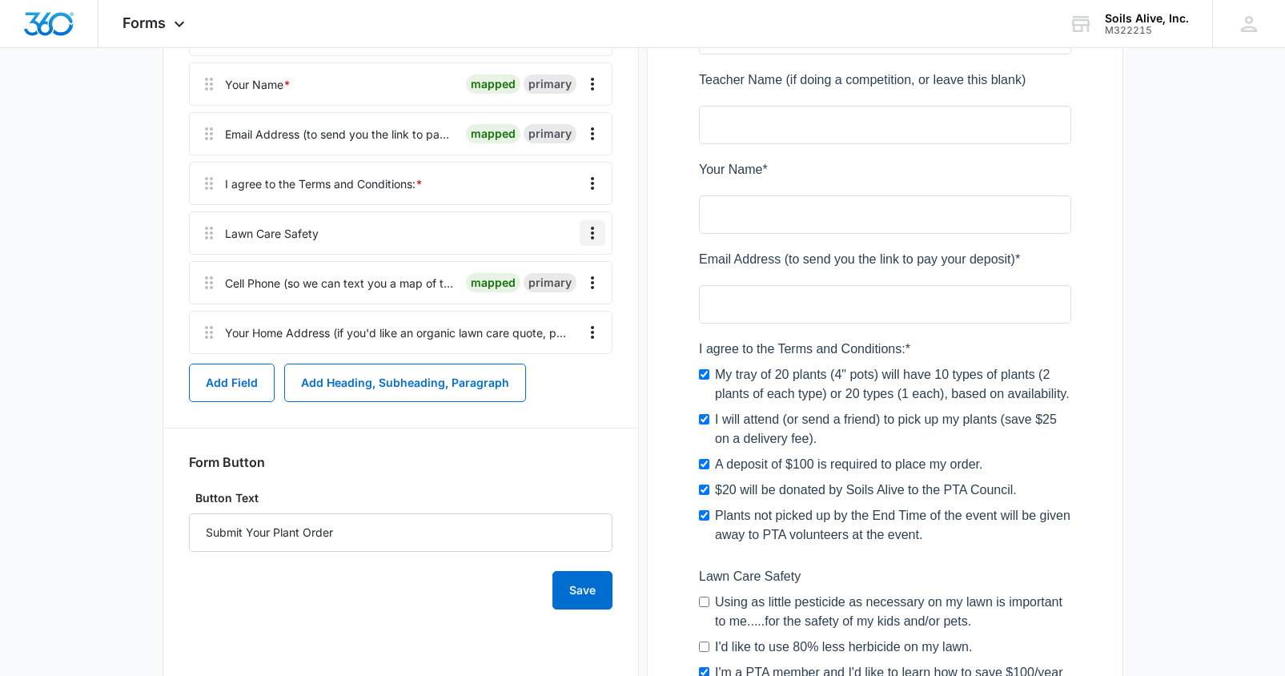
click at [592, 231] on icon "Overflow Menu" at bounding box center [592, 232] width 19 height 19
click at [542, 279] on div "Edit" at bounding box center [549, 277] width 34 height 11
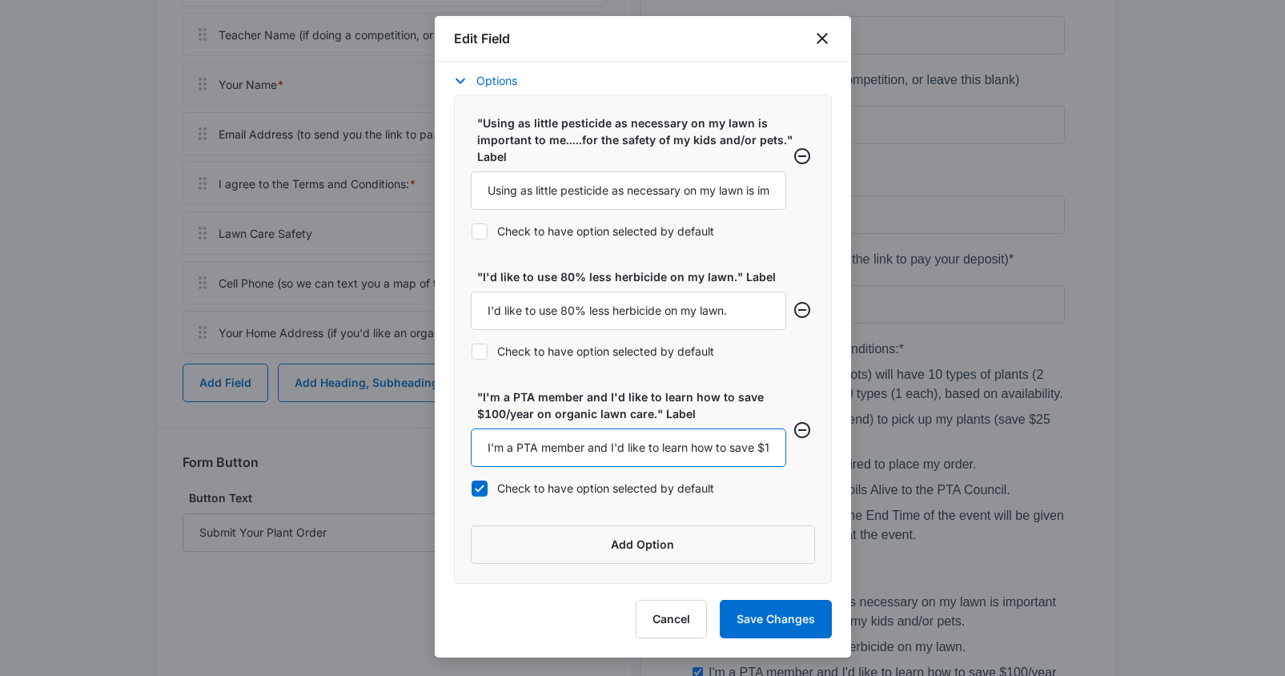
scroll to position [0, 171]
drag, startPoint x: 670, startPoint y: 450, endPoint x: 837, endPoint y: 452, distance: 166.5
click at [837, 452] on div "Field Mapping Manage your field mapping in the CRM Leads Inbox Navigate to Lead…" at bounding box center [643, 323] width 416 height 522
click at [600, 448] on input "I'm a PTA member and I'd like to learn how to save $100/year on organic lawn ca…" at bounding box center [628, 447] width 315 height 38
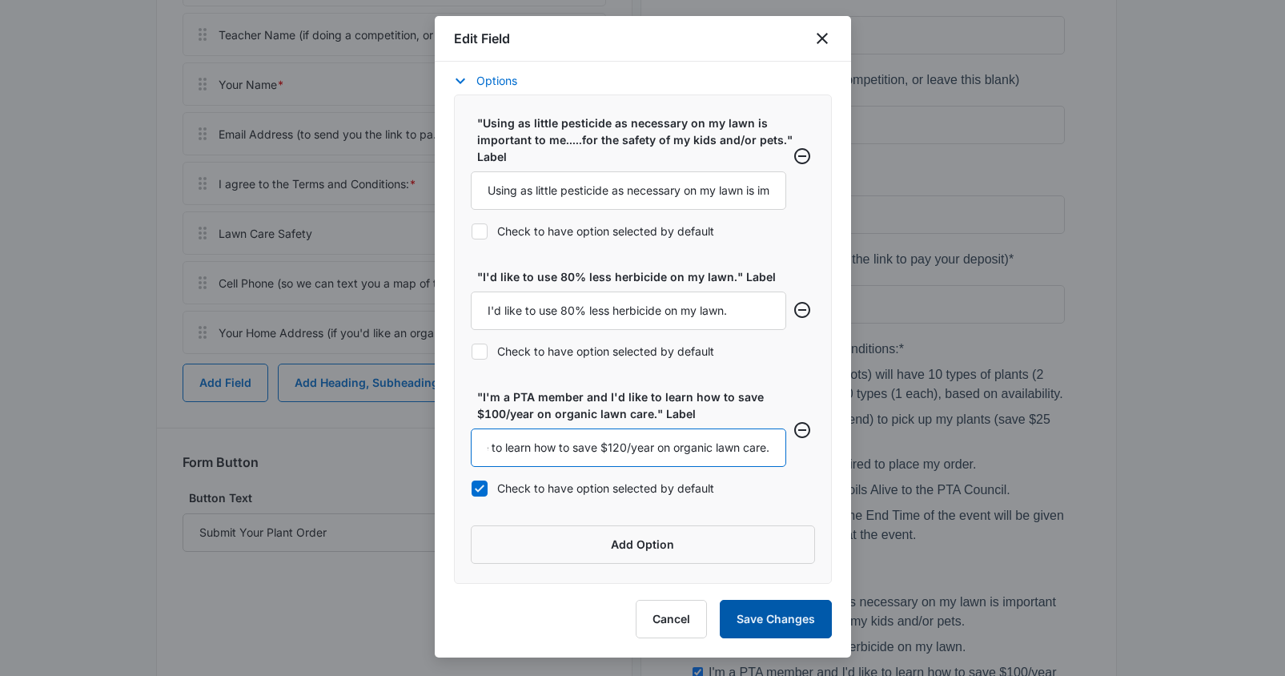
type input "I'm a PTA member and I'd like to learn how to save $120/year on organic lawn ca…"
click at [760, 624] on button "Save Changes" at bounding box center [776, 619] width 112 height 38
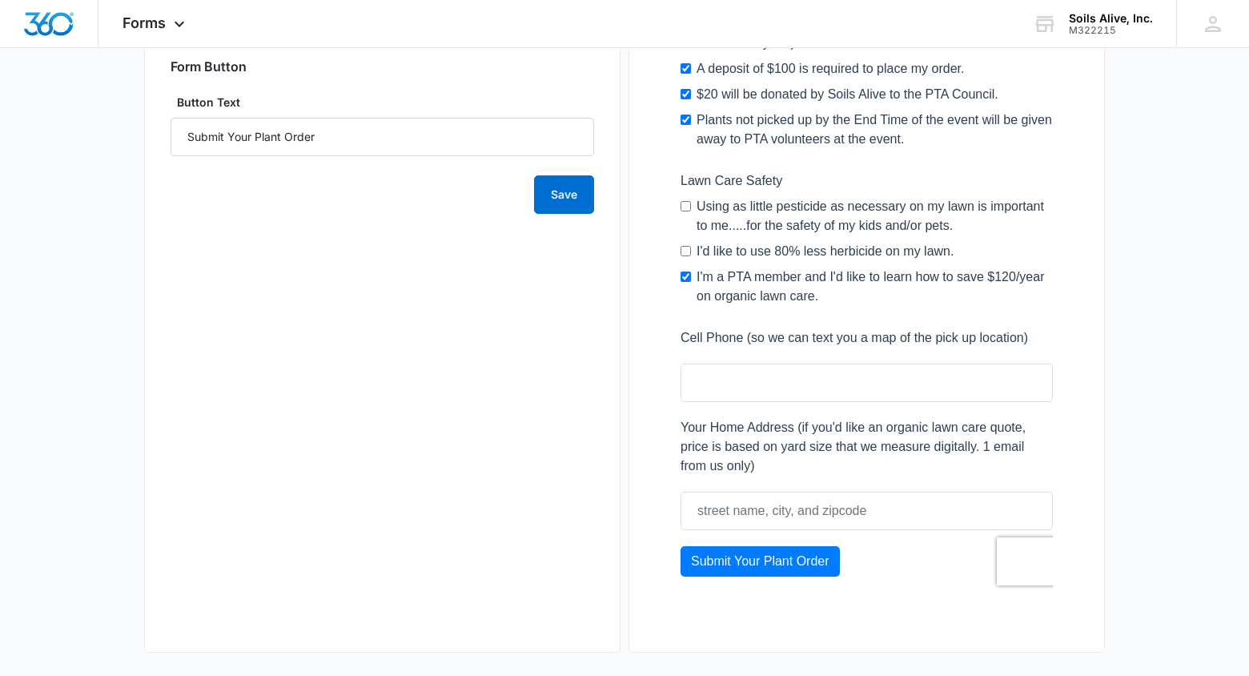
scroll to position [970, 0]
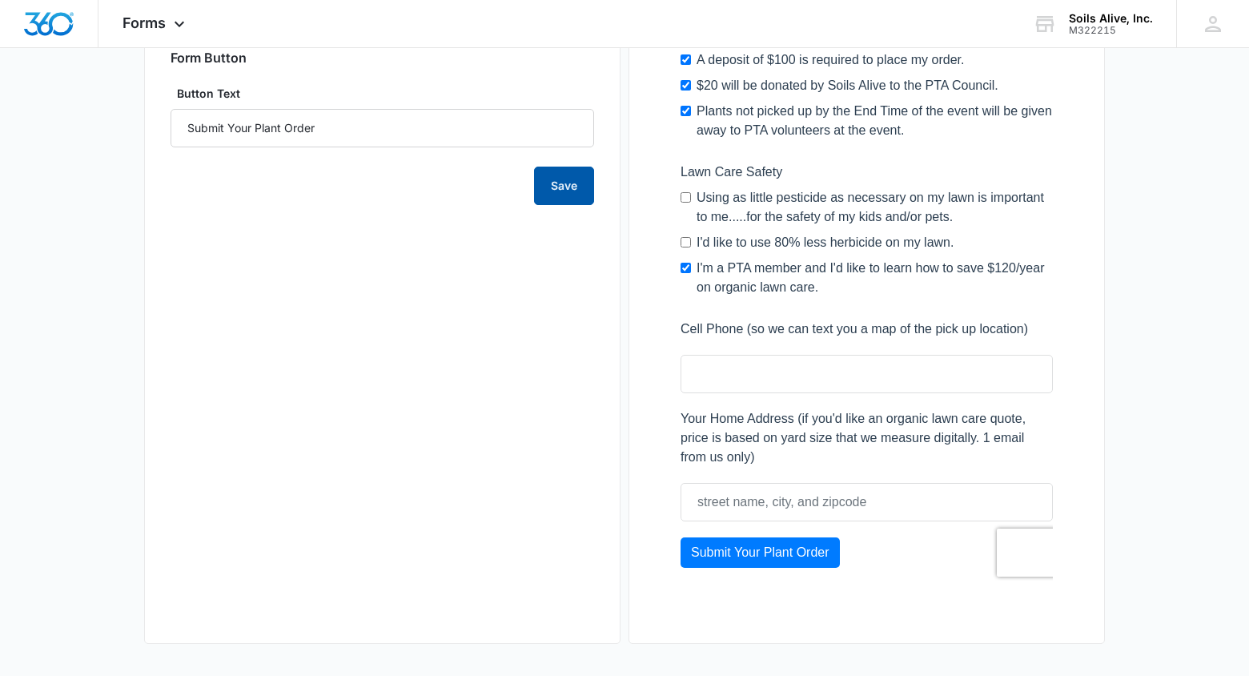
click at [558, 180] on button "Save" at bounding box center [564, 186] width 60 height 38
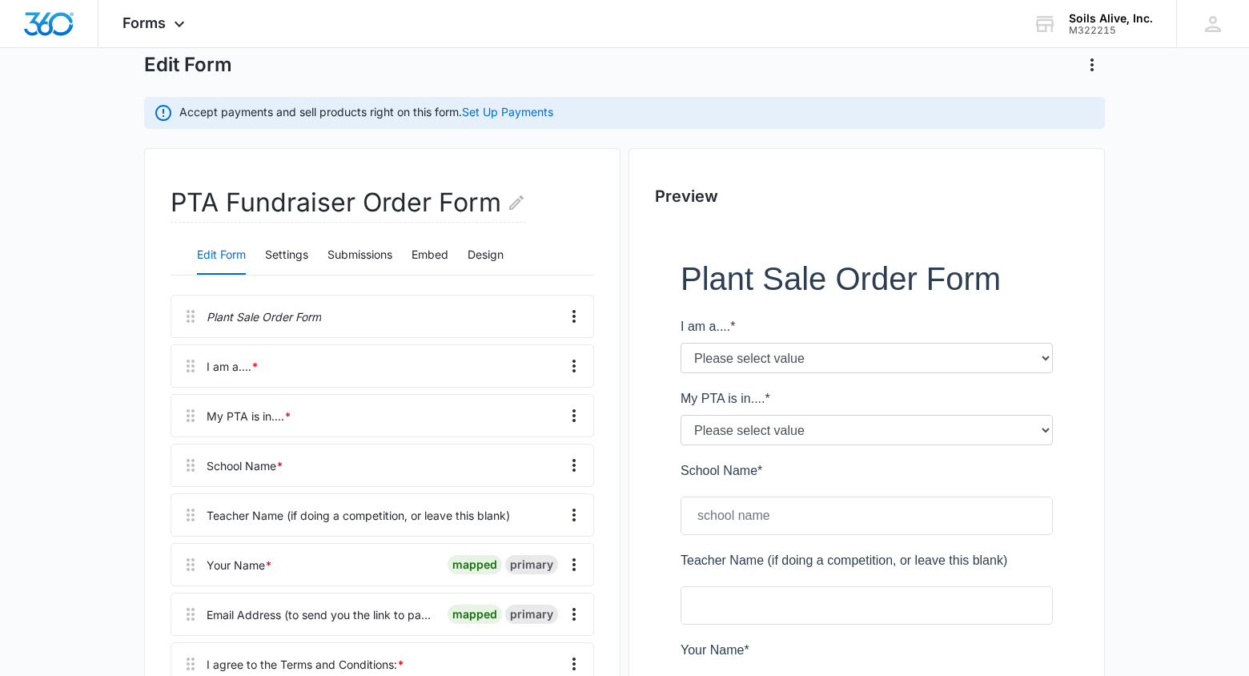
scroll to position [8, 0]
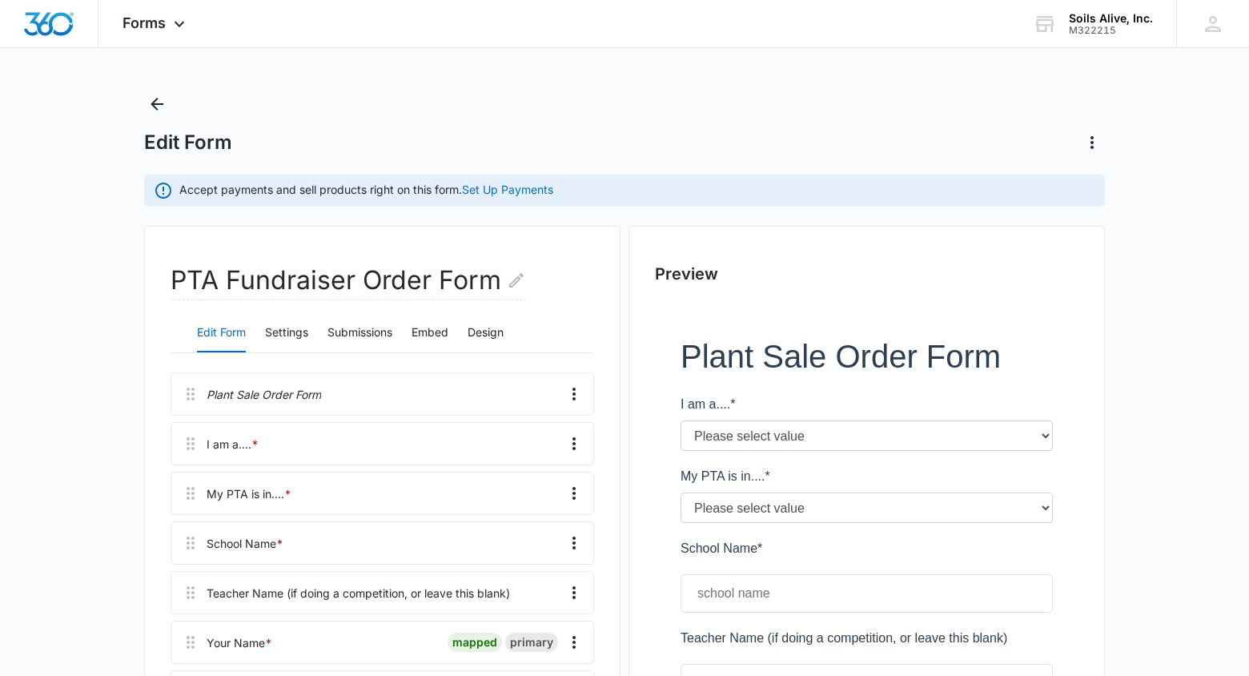
click at [147, 41] on div "Forms Apps Reputation Websites Forms CRM Email Social POS Content Ads Intellige…" at bounding box center [155, 23] width 114 height 47
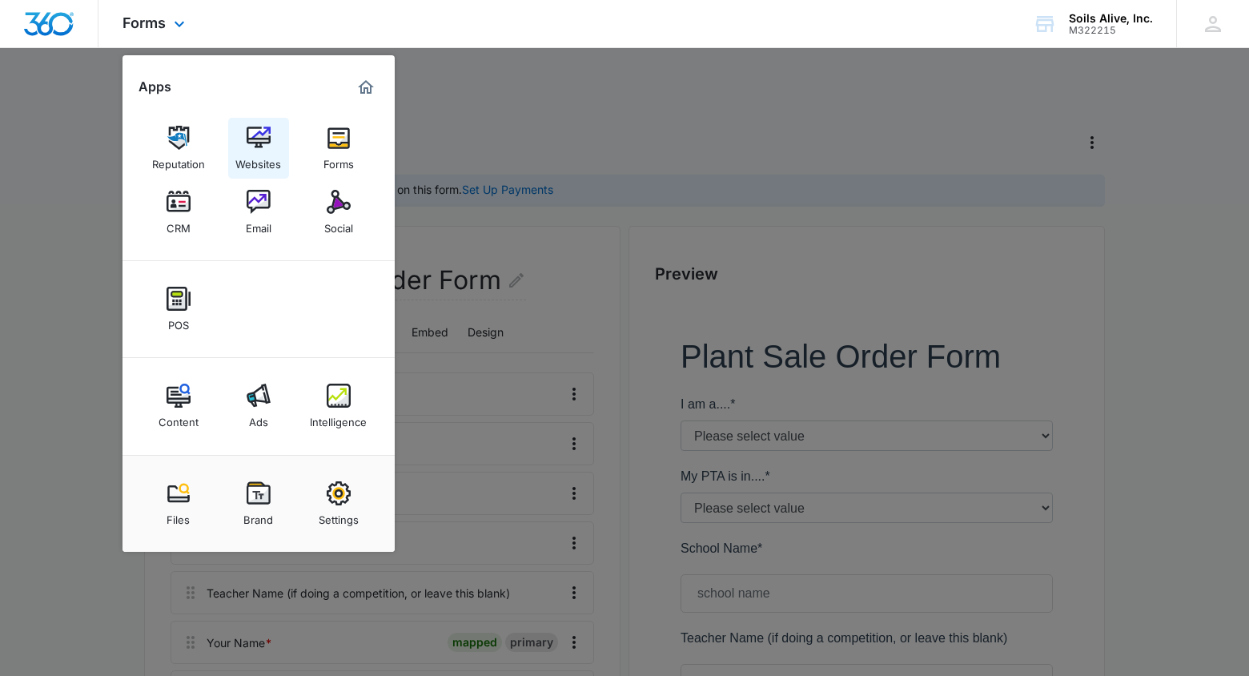
click at [252, 145] on img at bounding box center [259, 138] width 24 height 24
